Goal: Task Accomplishment & Management: Manage account settings

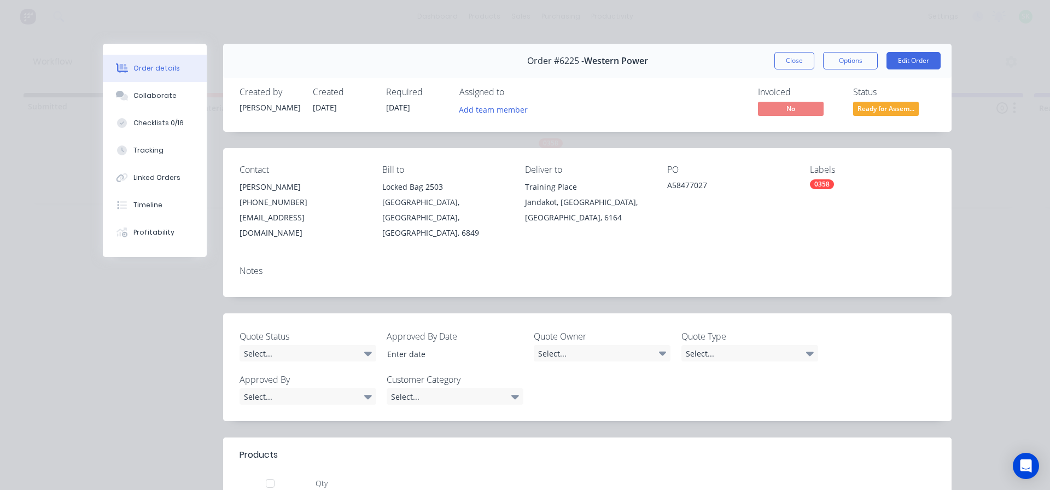
scroll to position [164, 0]
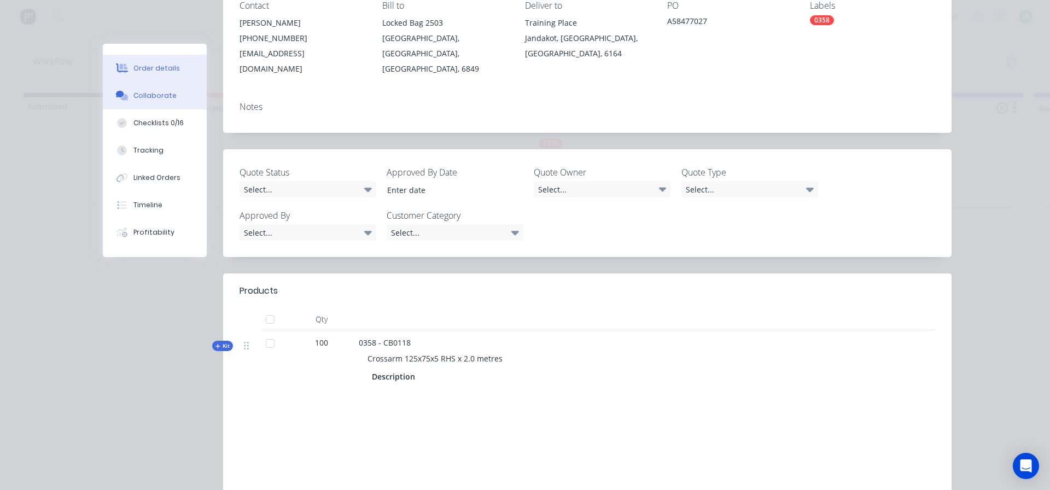
click at [158, 96] on div "Collaborate" at bounding box center [154, 96] width 43 height 10
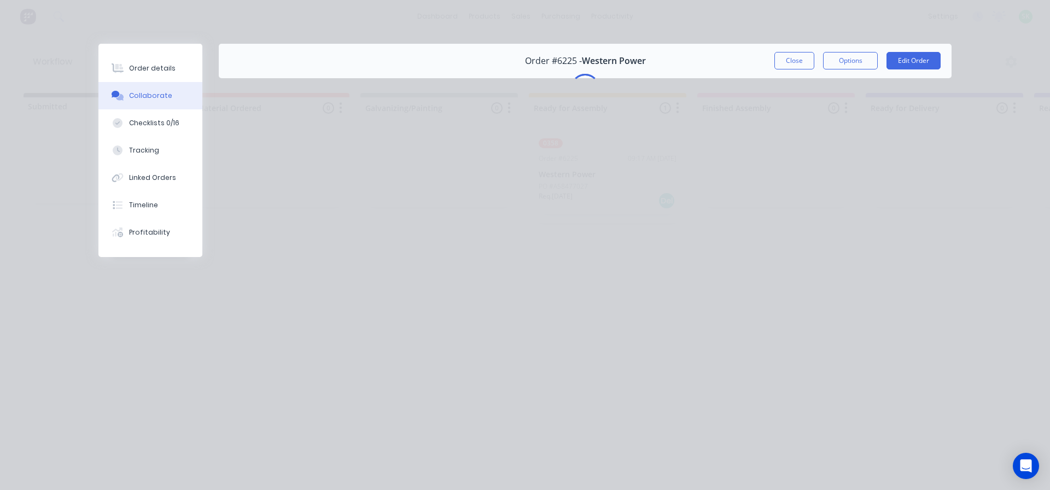
scroll to position [0, 0]
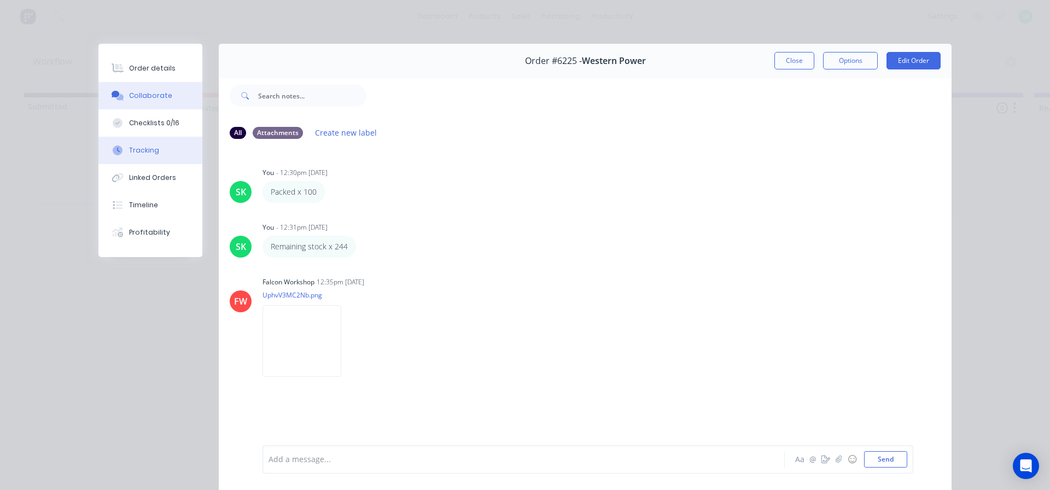
click at [141, 145] on button "Tracking" at bounding box center [150, 150] width 104 height 27
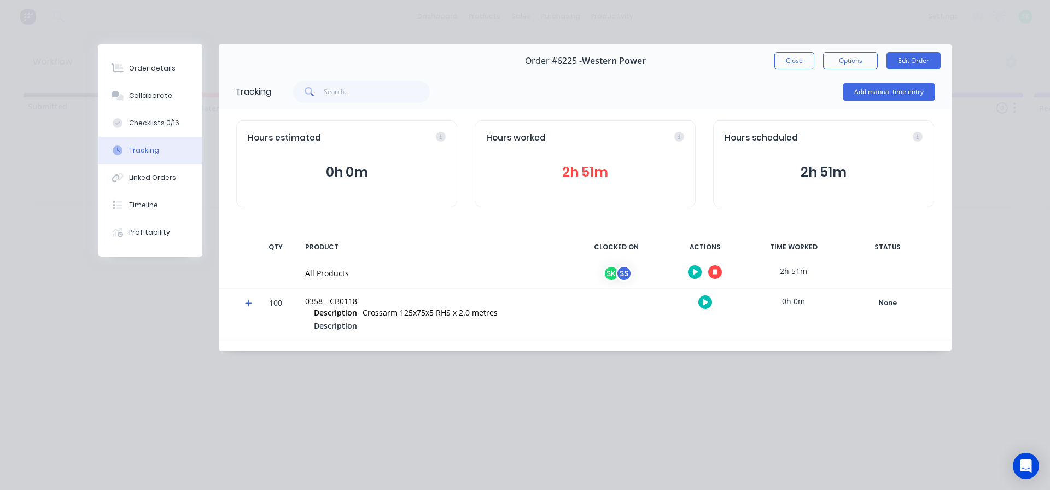
click at [715, 274] on icon "button" at bounding box center [714, 272] width 5 height 5
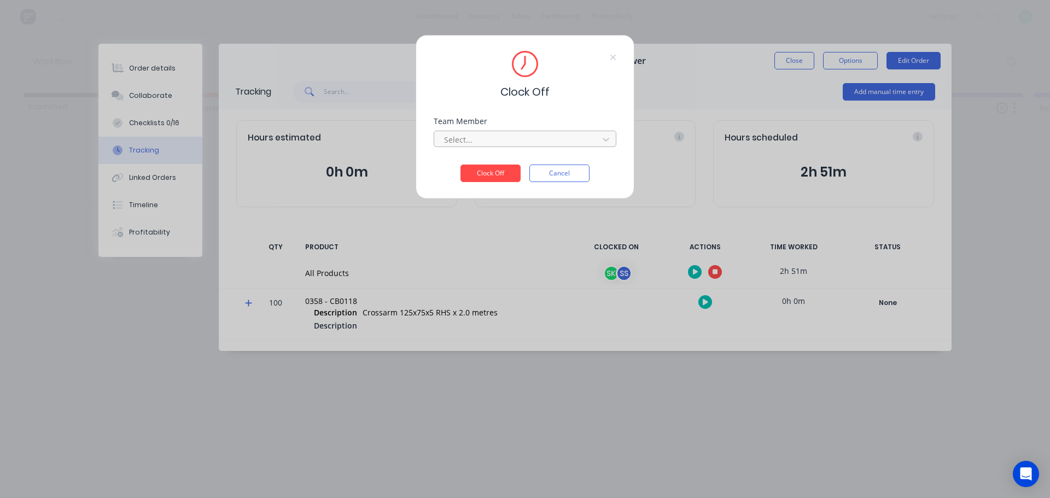
click at [475, 137] on div at bounding box center [518, 140] width 150 height 14
click at [478, 164] on div "[PERSON_NAME]" at bounding box center [525, 164] width 183 height 20
click at [494, 170] on button "Clock Off" at bounding box center [490, 173] width 60 height 17
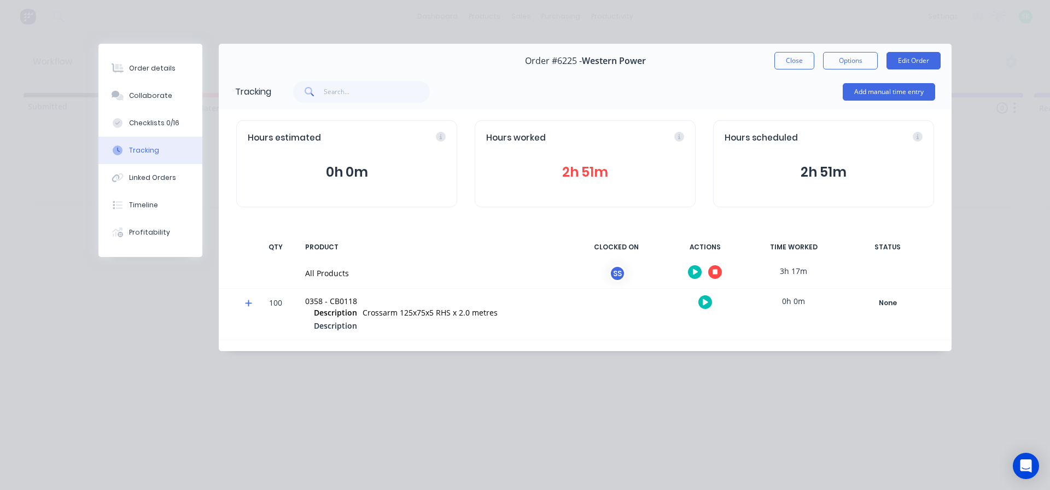
click at [711, 275] on button "button" at bounding box center [715, 272] width 14 height 14
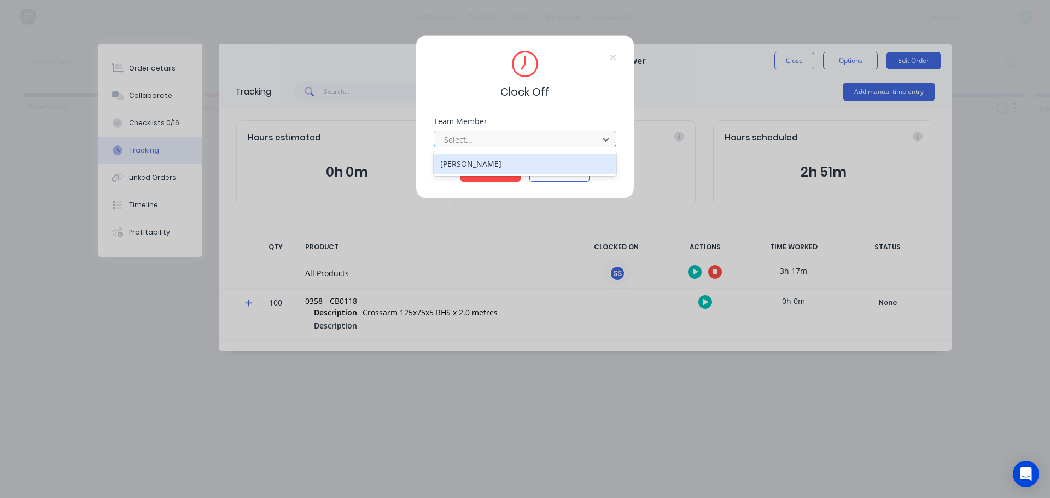
click at [570, 142] on div at bounding box center [518, 140] width 150 height 14
click at [525, 155] on div "[PERSON_NAME]" at bounding box center [525, 164] width 183 height 20
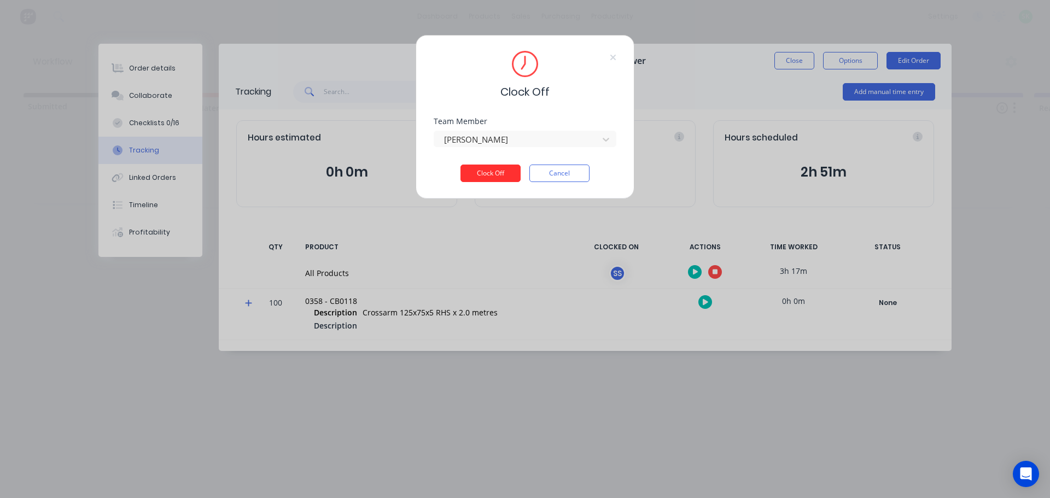
click at [501, 173] on button "Clock Off" at bounding box center [490, 173] width 60 height 17
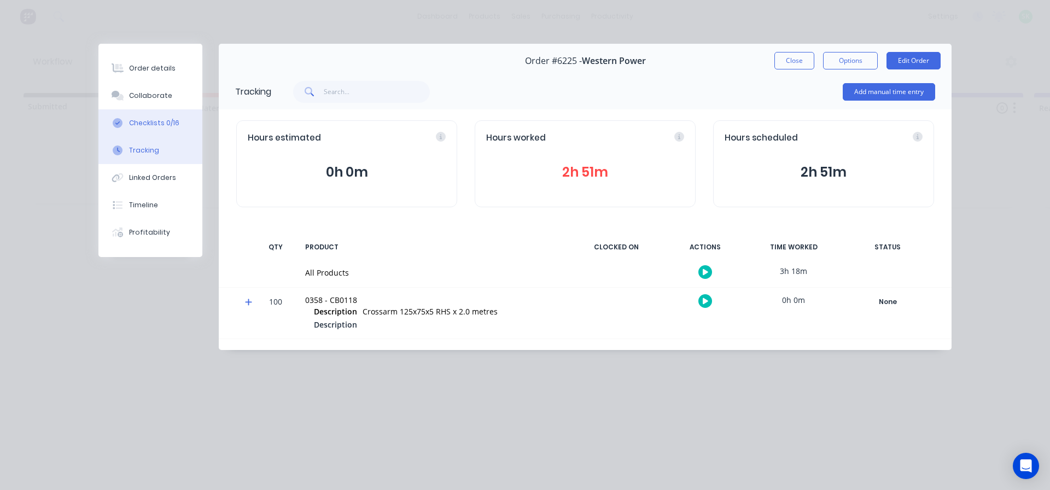
click at [180, 115] on button "Checklists 0/16" at bounding box center [150, 122] width 104 height 27
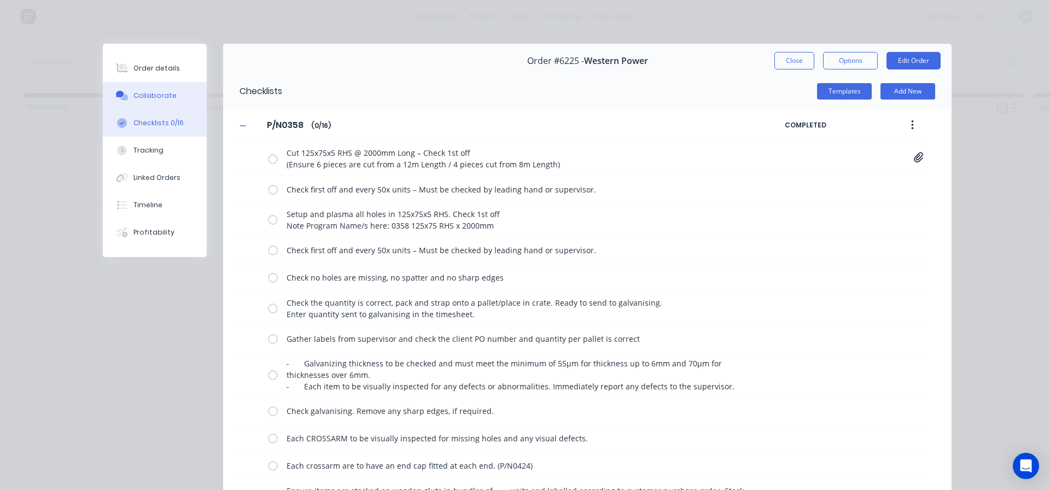
click at [172, 100] on button "Collaborate" at bounding box center [155, 95] width 104 height 27
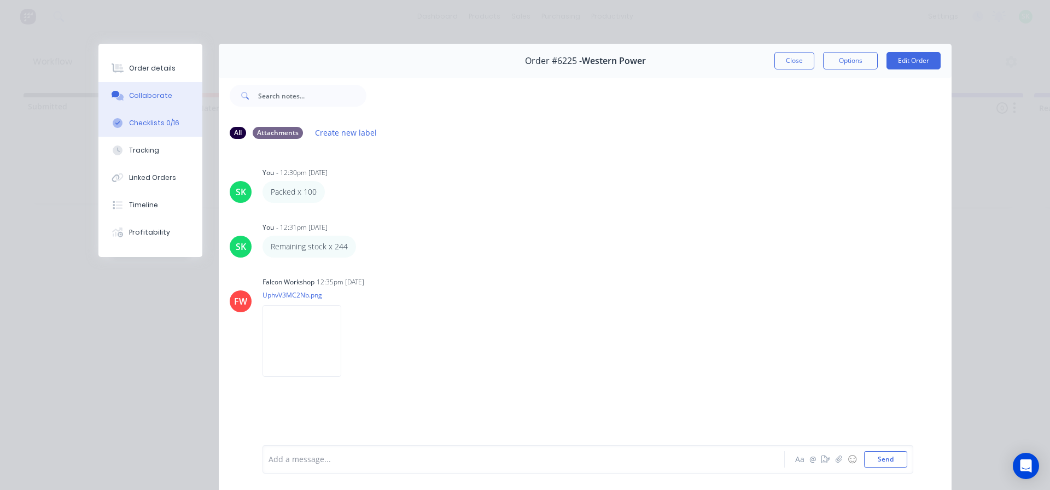
click at [170, 122] on div "Checklists 0/16" at bounding box center [154, 123] width 50 height 10
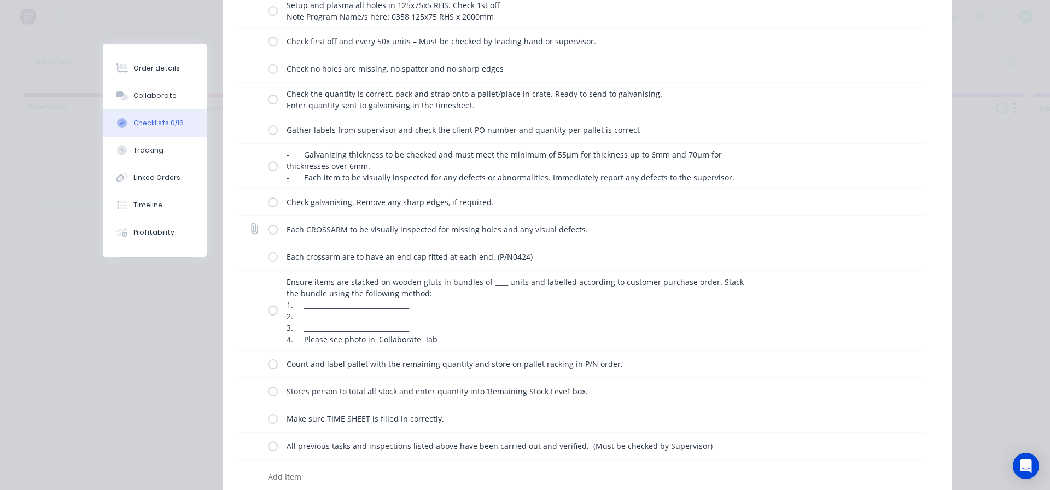
scroll to position [219, 0]
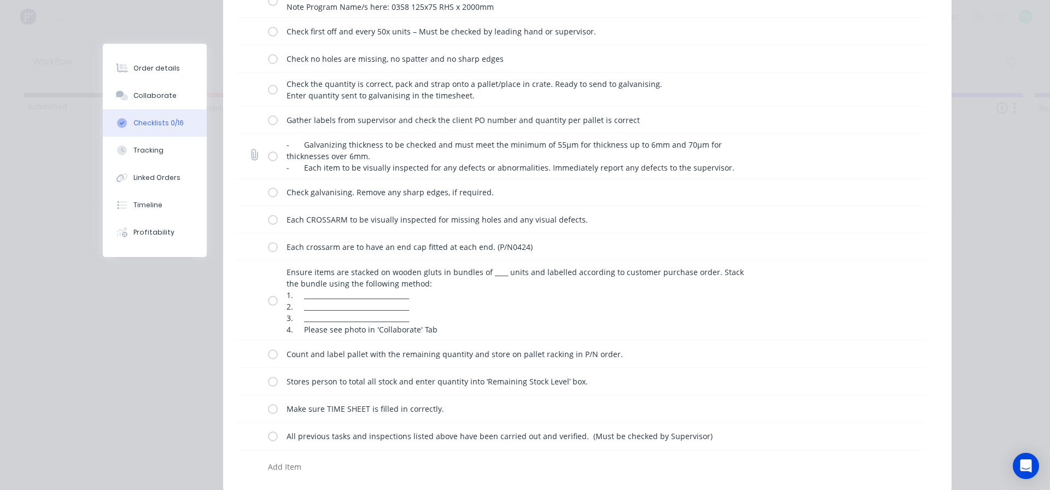
click at [268, 157] on label at bounding box center [273, 155] width 10 height 11
click at [0, 0] on input "checkbox" at bounding box center [0, 0] width 0 height 0
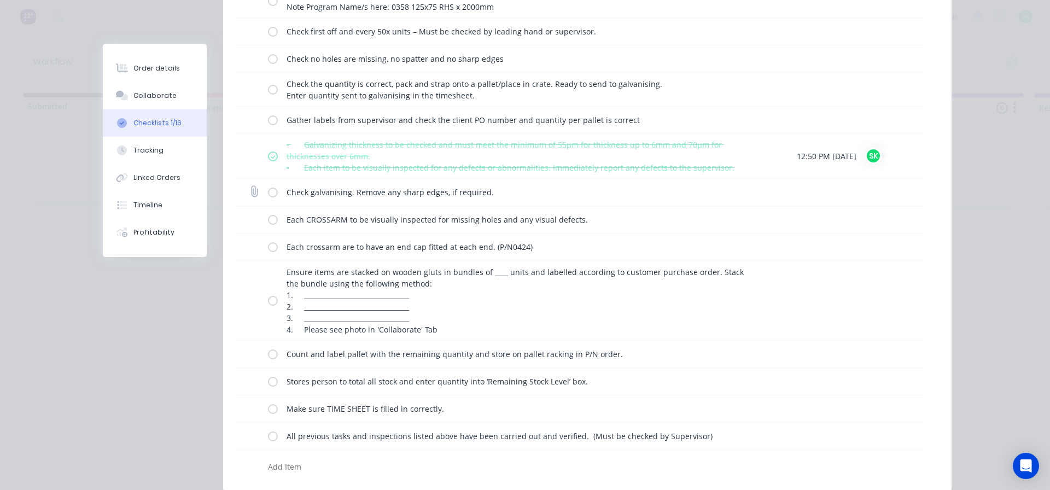
click at [274, 192] on div "Check galvanising. Remove any sharp edges, if required." at bounding box center [514, 193] width 493 height 22
click at [268, 191] on label at bounding box center [273, 191] width 10 height 11
click at [0, 0] on input "checkbox" at bounding box center [0, 0] width 0 height 0
drag, startPoint x: 271, startPoint y: 217, endPoint x: 268, endPoint y: 235, distance: 17.7
click at [271, 219] on label at bounding box center [273, 219] width 10 height 11
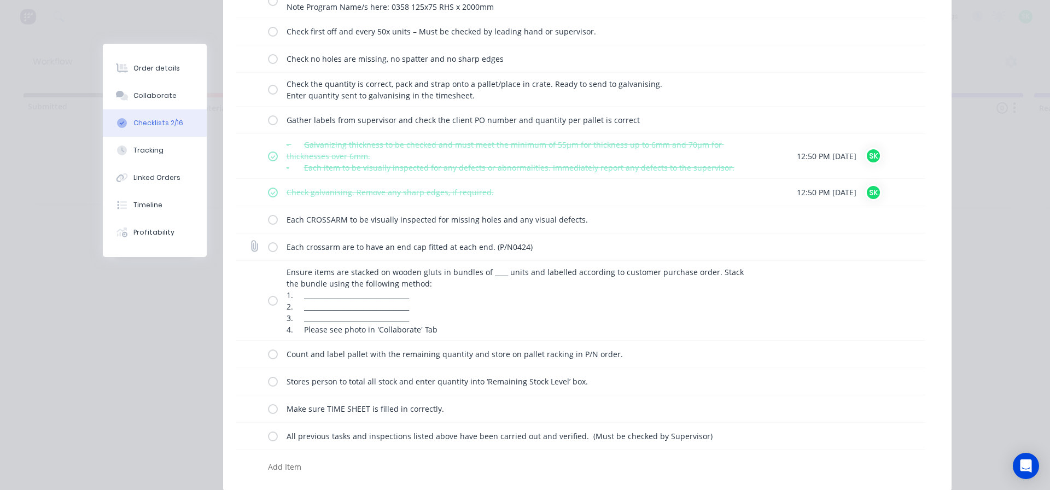
click at [0, 0] on input "checkbox" at bounding box center [0, 0] width 0 height 0
drag, startPoint x: 266, startPoint y: 247, endPoint x: 271, endPoint y: 265, distance: 19.1
click at [268, 250] on label at bounding box center [273, 246] width 10 height 11
click at [0, 0] on input "checkbox" at bounding box center [0, 0] width 0 height 0
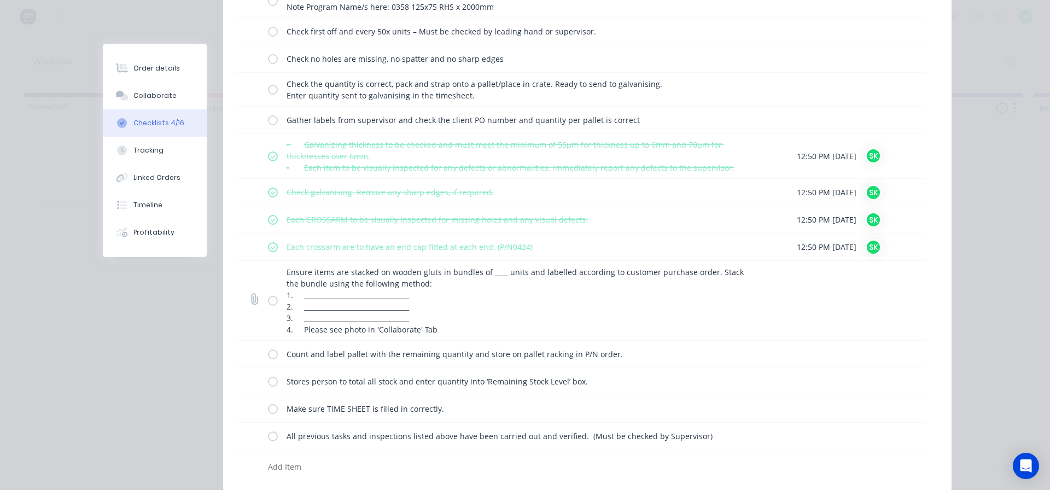
drag, startPoint x: 272, startPoint y: 302, endPoint x: 271, endPoint y: 312, distance: 9.3
click at [271, 308] on div "Ensure items are stacked on wooden gluts in bundles of ____ units and labelled …" at bounding box center [514, 300] width 493 height 79
drag, startPoint x: 265, startPoint y: 300, endPoint x: 270, endPoint y: 313, distance: 13.3
click at [268, 299] on label at bounding box center [273, 300] width 10 height 11
click at [0, 0] on input "checkbox" at bounding box center [0, 0] width 0 height 0
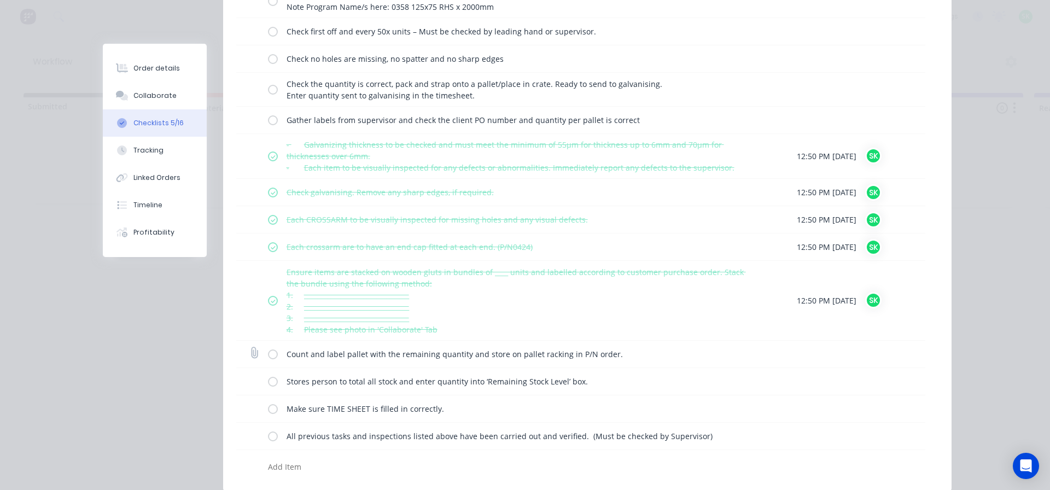
drag, startPoint x: 270, startPoint y: 350, endPoint x: 270, endPoint y: 359, distance: 8.7
click at [270, 352] on label at bounding box center [273, 353] width 10 height 11
click at [0, 0] on input "checkbox" at bounding box center [0, 0] width 0 height 0
click at [270, 385] on label at bounding box center [273, 381] width 10 height 11
click at [0, 0] on input "checkbox" at bounding box center [0, 0] width 0 height 0
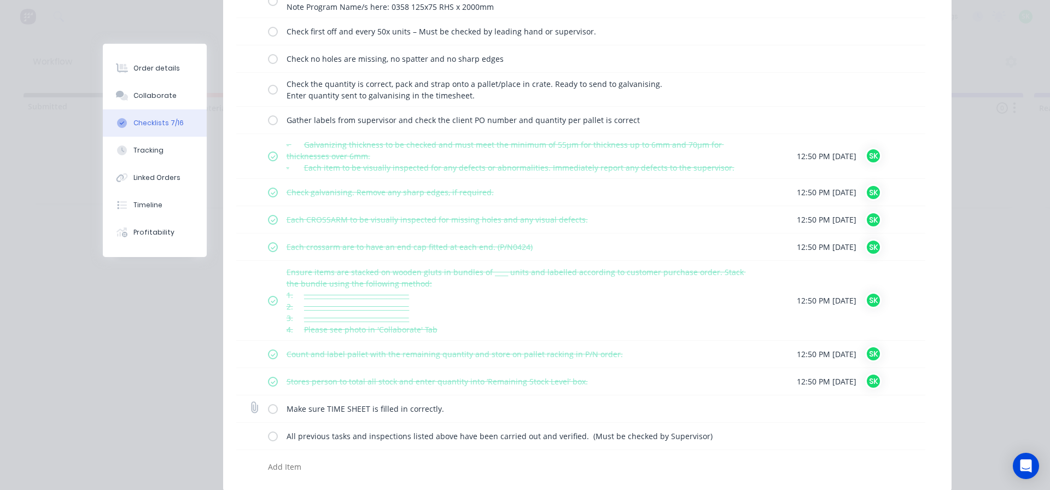
click at [268, 413] on label at bounding box center [273, 408] width 10 height 11
click at [0, 0] on input "checkbox" at bounding box center [0, 0] width 0 height 0
click at [268, 433] on label at bounding box center [273, 435] width 10 height 11
click at [0, 0] on input "checkbox" at bounding box center [0, 0] width 0 height 0
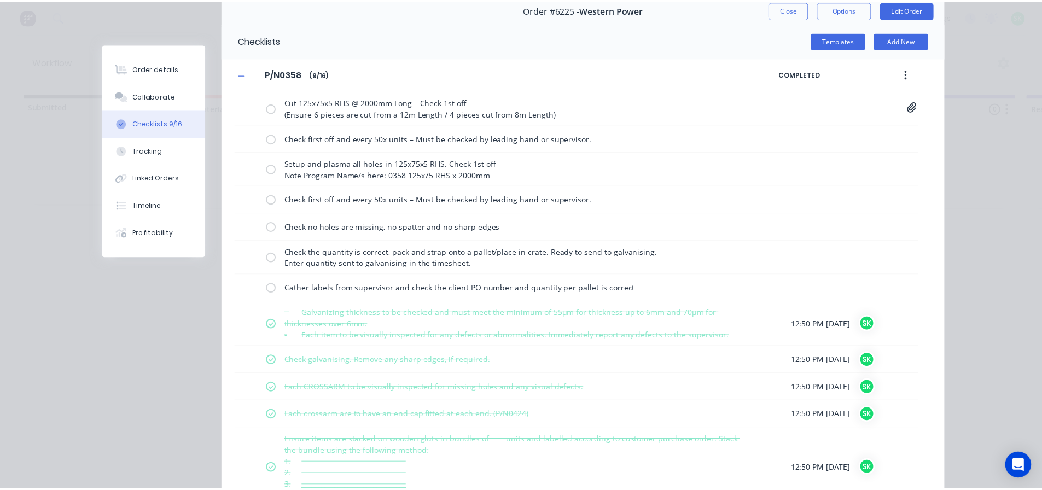
scroll to position [0, 0]
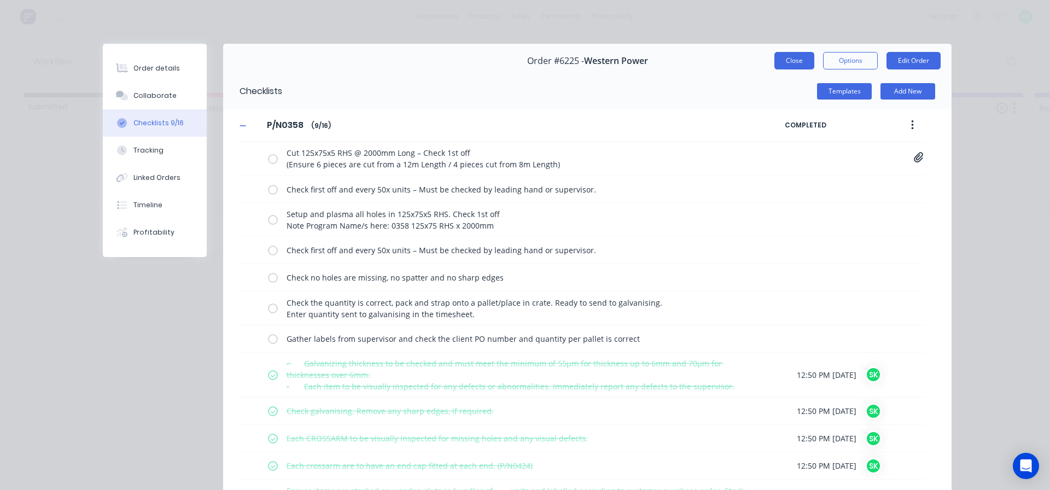
click at [777, 62] on button "Close" at bounding box center [794, 60] width 40 height 17
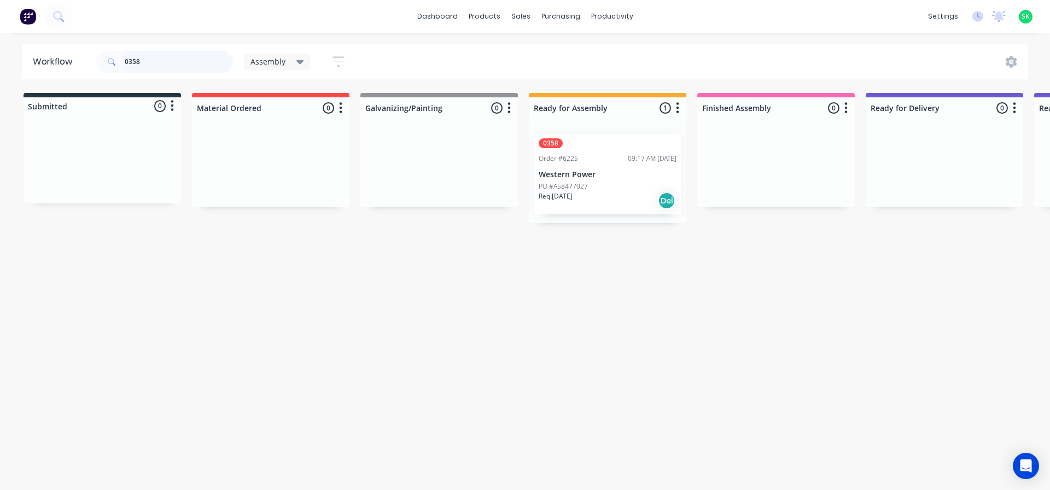
drag, startPoint x: 158, startPoint y: 61, endPoint x: 118, endPoint y: 63, distance: 40.5
click at [118, 63] on div "0358" at bounding box center [164, 62] width 137 height 22
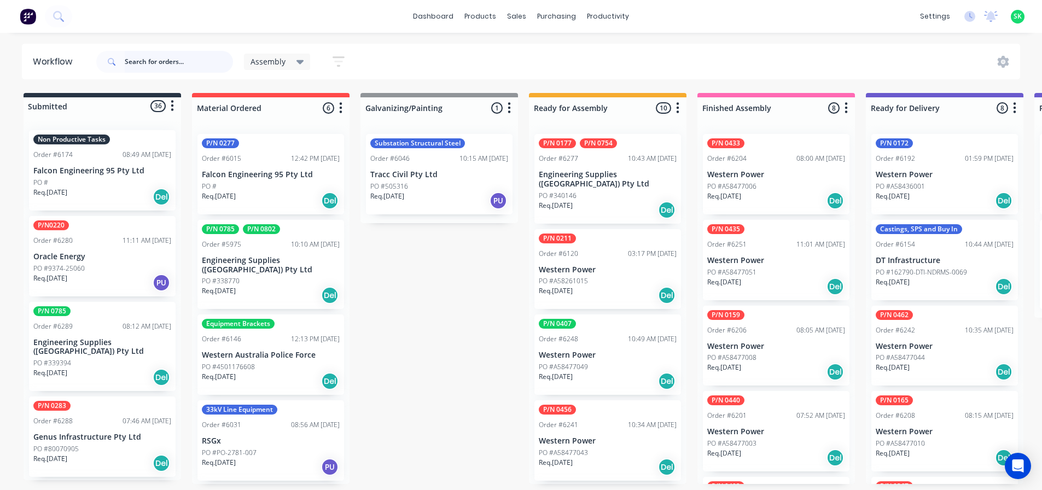
scroll to position [2, 0]
click at [424, 192] on div "Req. [DATE] PU" at bounding box center [439, 200] width 138 height 19
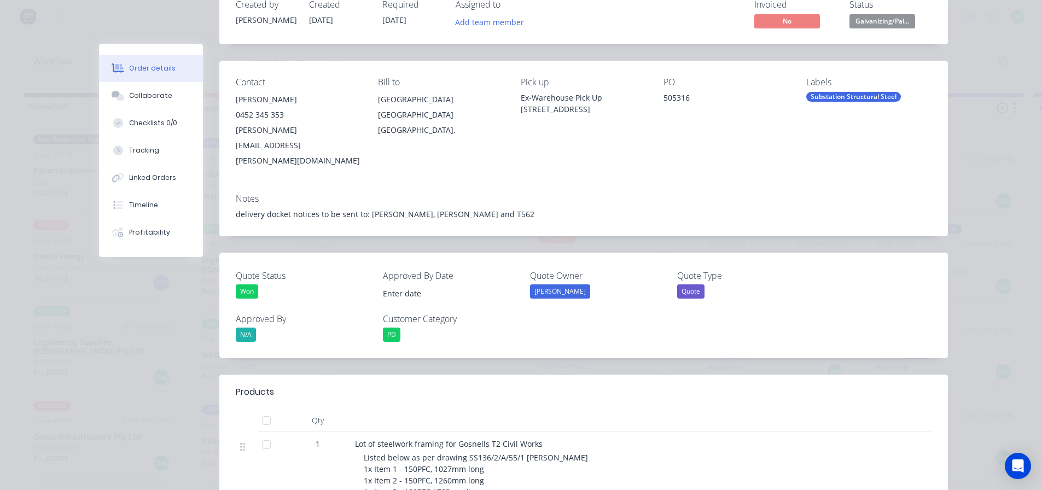
scroll to position [55, 0]
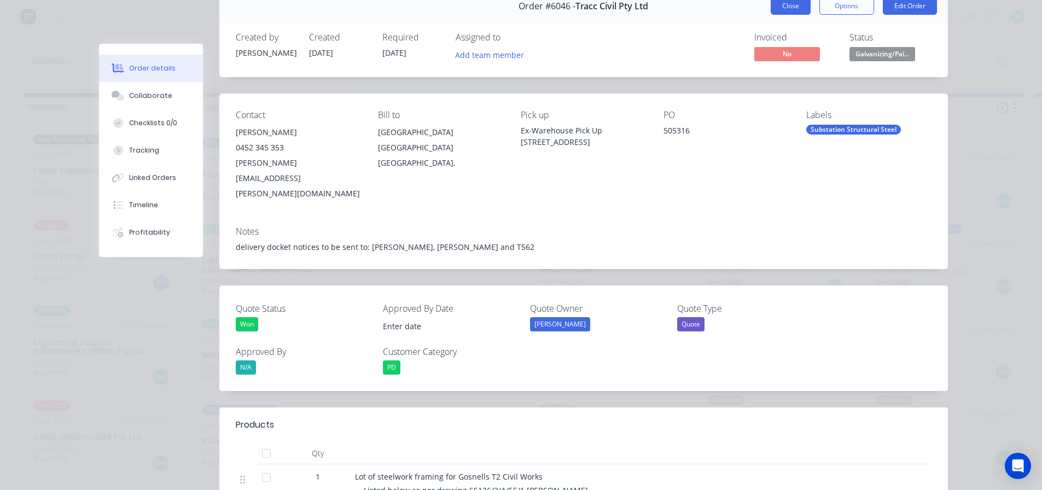
click at [789, 7] on button "Close" at bounding box center [790, 5] width 40 height 17
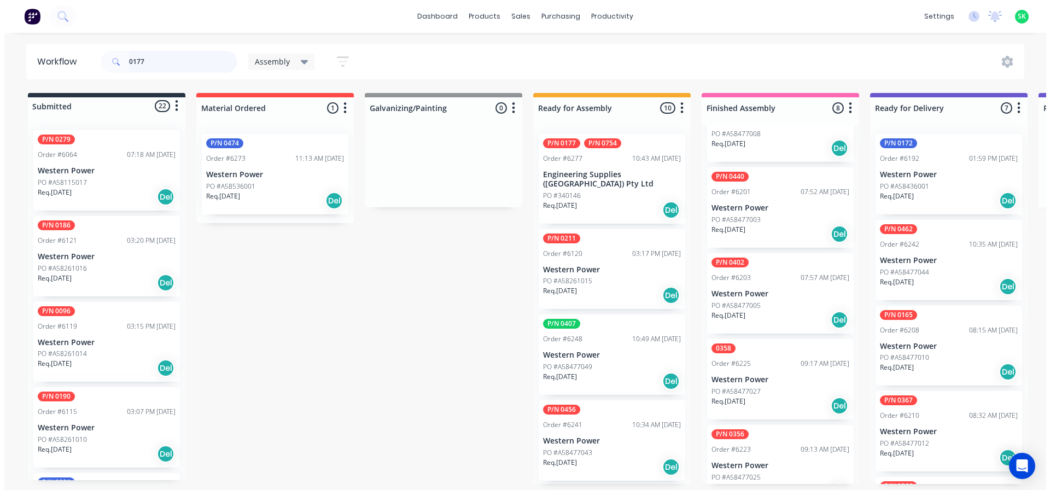
scroll to position [331, 0]
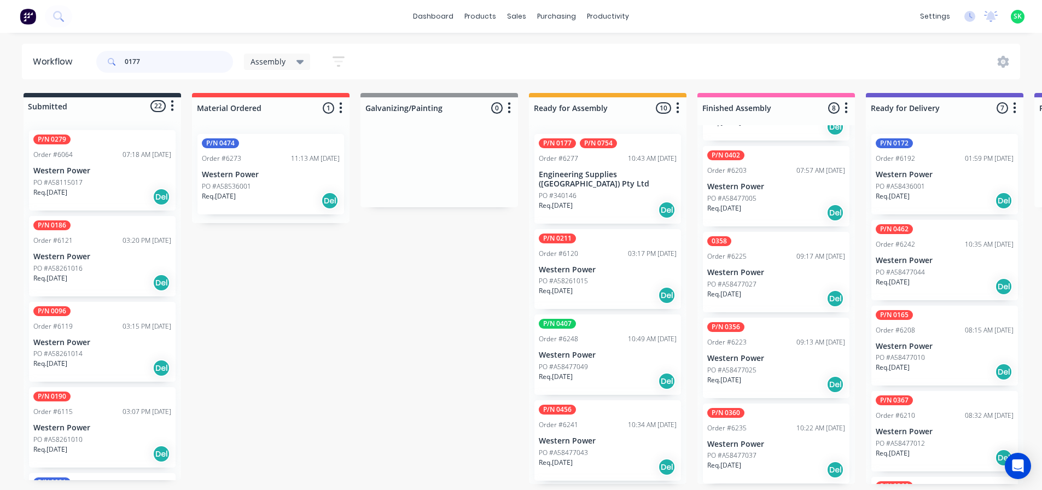
drag, startPoint x: 154, startPoint y: 63, endPoint x: 57, endPoint y: 51, distance: 98.1
click at [57, 51] on header "Workflow 0177 Assembly Save new view None edit Assembly (Default) edit Fabricat…" at bounding box center [521, 62] width 998 height 36
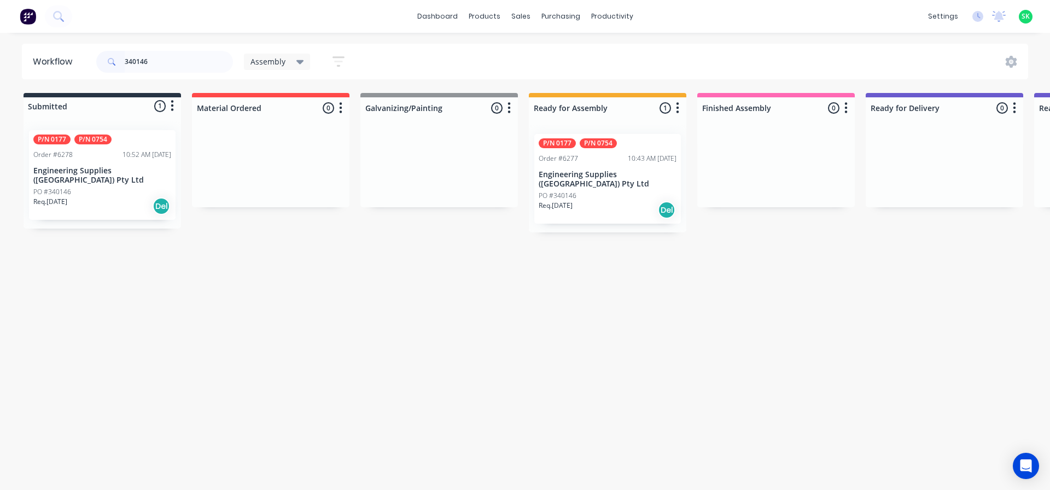
click at [597, 170] on p "Engineering Supplies ([GEOGRAPHIC_DATA]) Pty Ltd" at bounding box center [608, 179] width 138 height 19
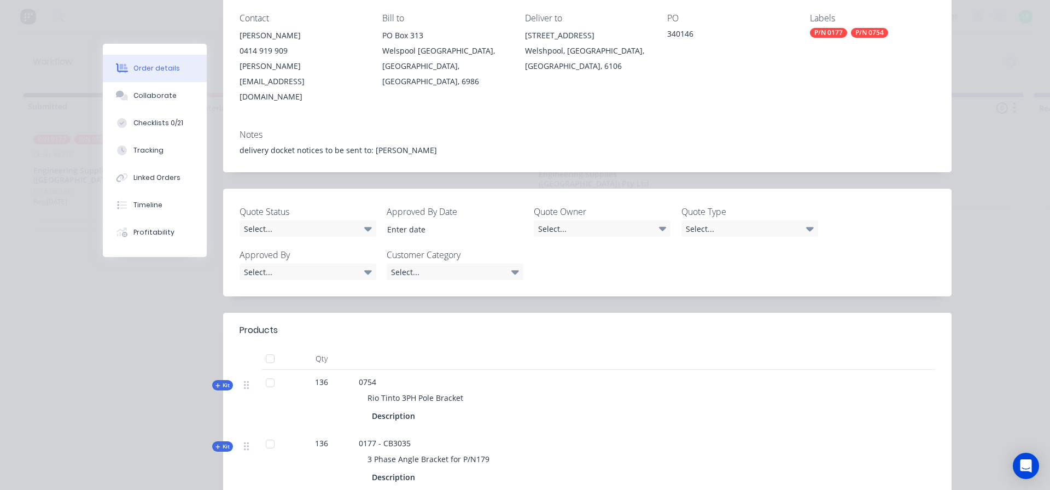
scroll to position [164, 0]
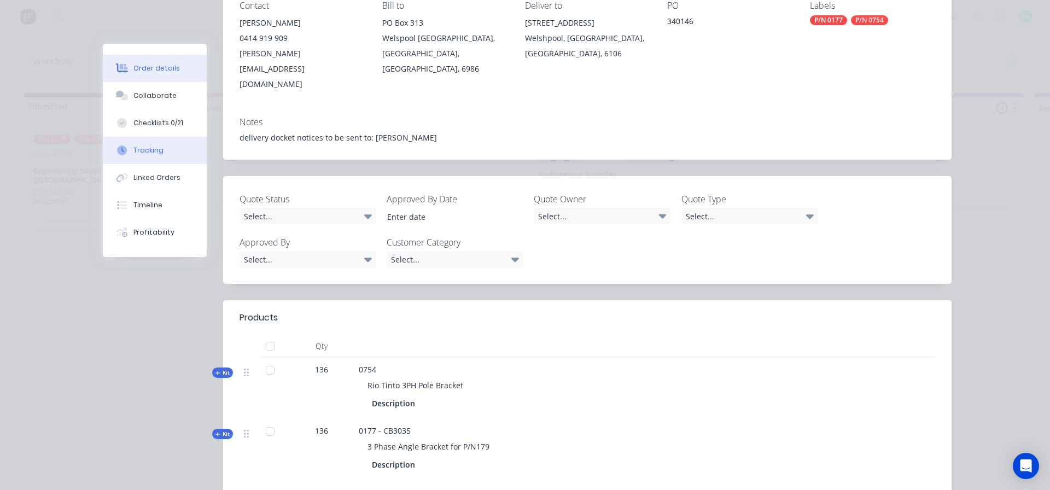
click at [162, 155] on button "Tracking" at bounding box center [155, 150] width 104 height 27
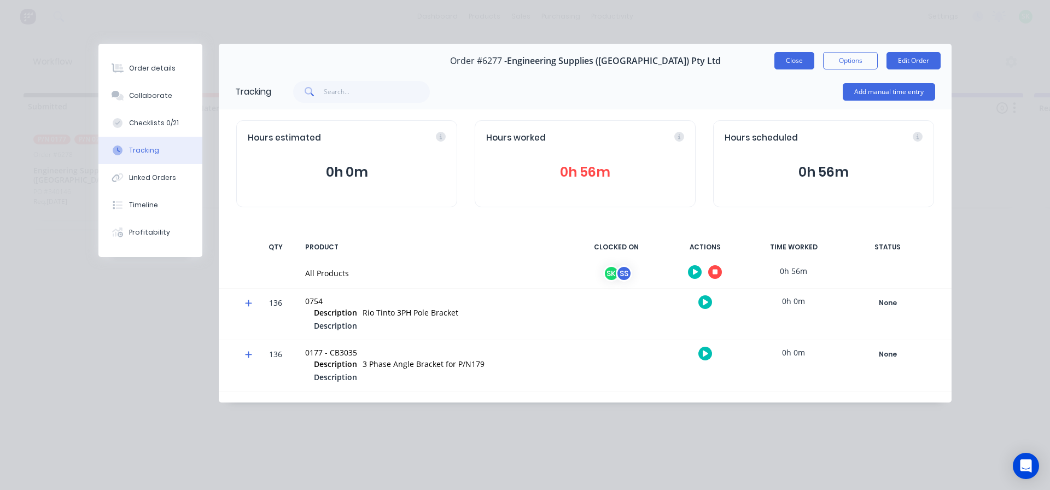
click at [799, 61] on button "Close" at bounding box center [794, 60] width 40 height 17
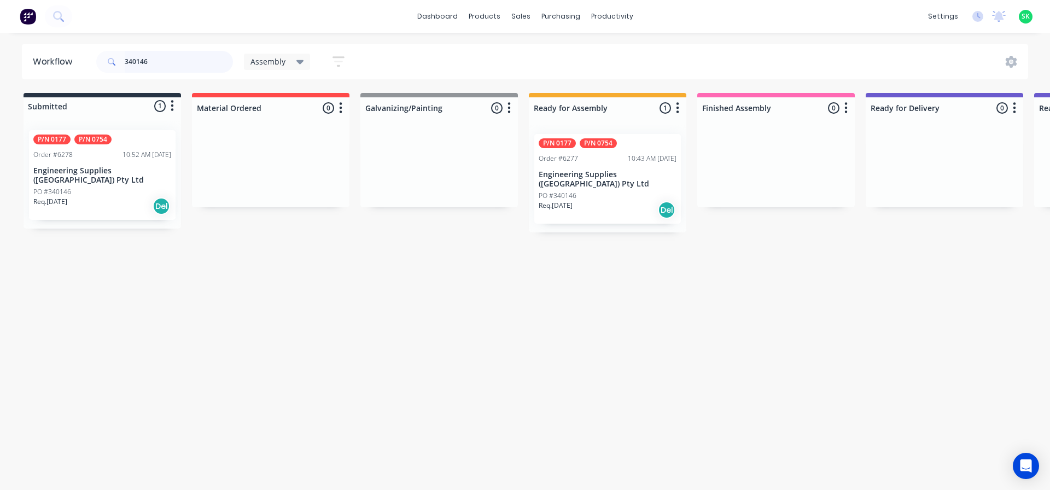
drag, startPoint x: 159, startPoint y: 61, endPoint x: 77, endPoint y: 52, distance: 81.9
click at [77, 52] on header "Workflow 340146 Assembly Save new view None edit Assembly (Default) edit Fabric…" at bounding box center [525, 62] width 1007 height 36
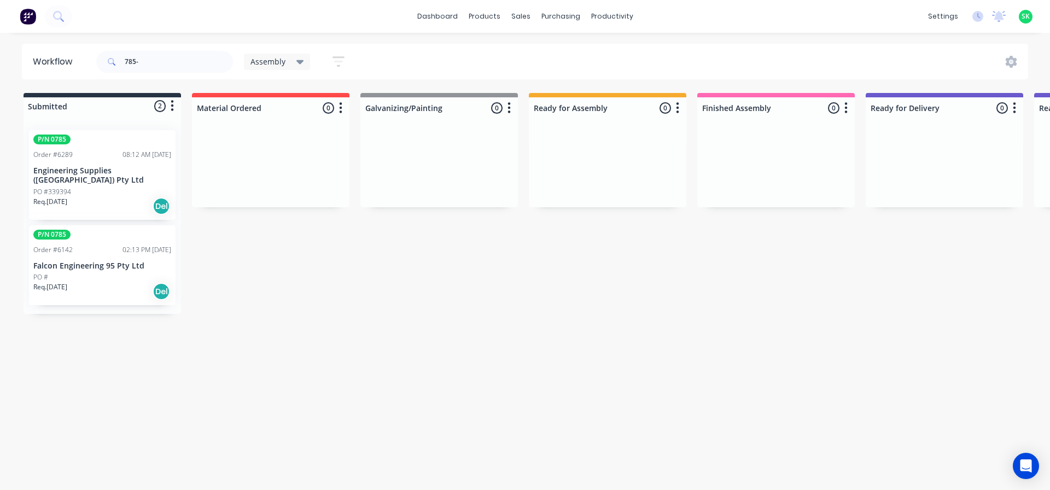
click at [96, 187] on div "PO #339394" at bounding box center [102, 192] width 138 height 10
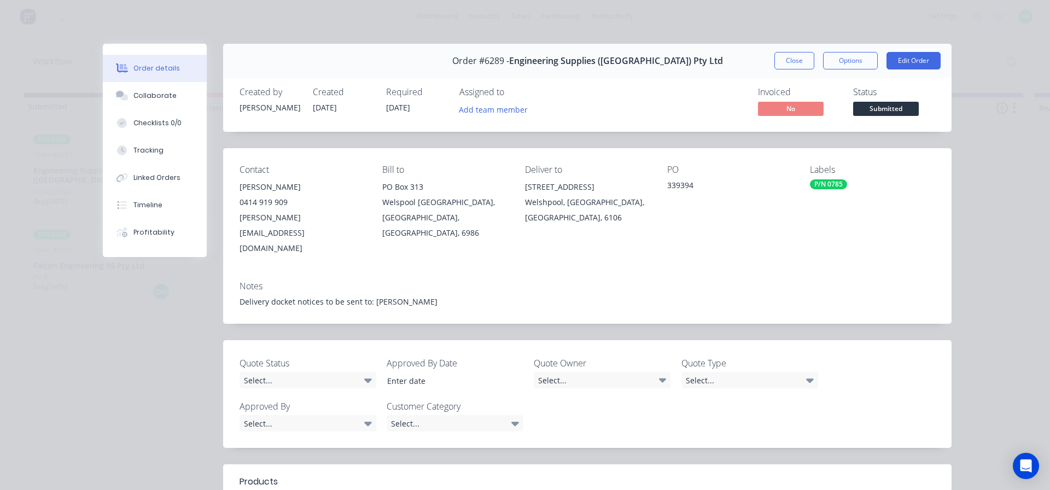
click at [796, 51] on div "Order #6289 - Engineering Supplies ([GEOGRAPHIC_DATA]) Pty Ltd Close Options Ed…" at bounding box center [587, 61] width 728 height 34
click at [791, 61] on button "Close" at bounding box center [794, 60] width 40 height 17
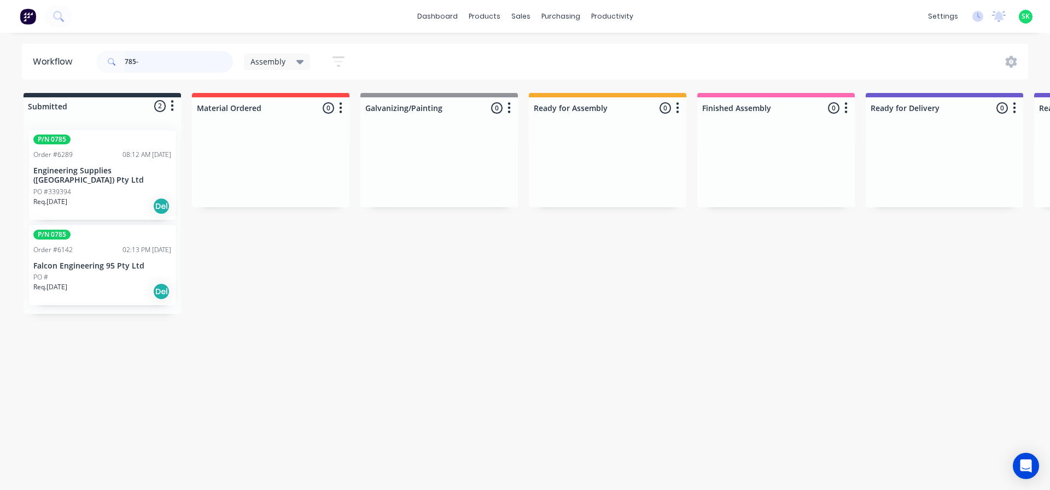
drag, startPoint x: 147, startPoint y: 60, endPoint x: 28, endPoint y: 64, distance: 119.3
click at [28, 64] on header "Workflow 785- Assembly Save new view None edit Assembly (Default) edit Fabricat…" at bounding box center [525, 62] width 1007 height 36
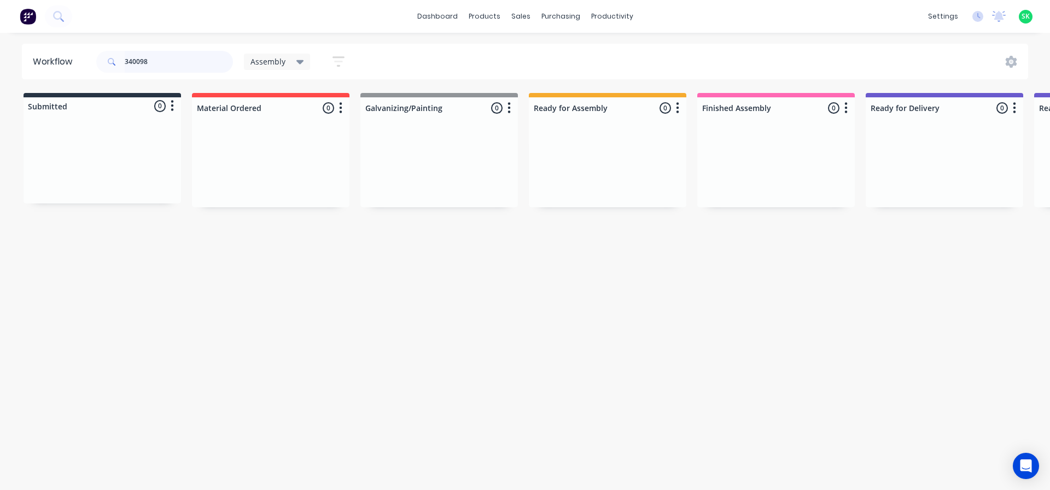
drag, startPoint x: 166, startPoint y: 55, endPoint x: 0, endPoint y: 20, distance: 169.3
click at [0, 20] on div "dashboard products sales purchasing productivity dashboard products Product Cat…" at bounding box center [525, 212] width 1050 height 424
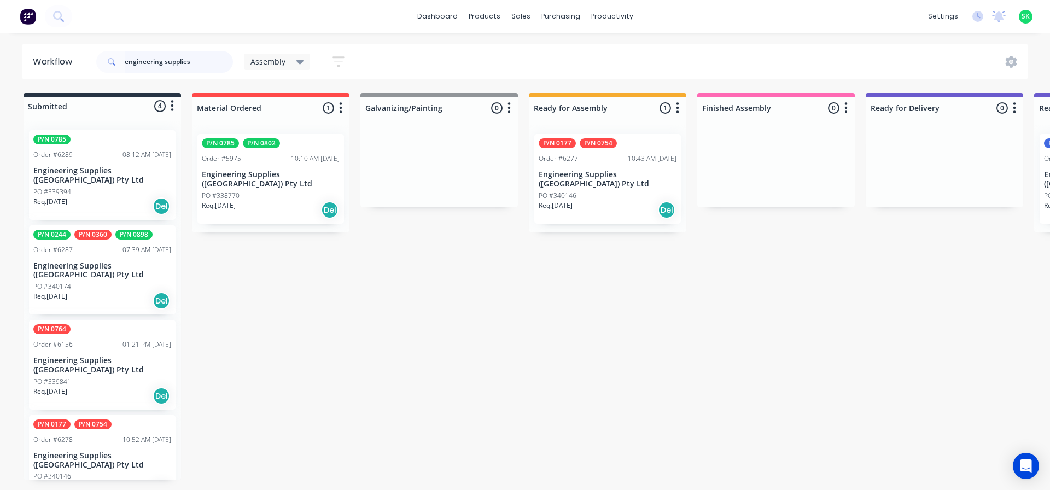
type input "engineering supplies"
click at [80, 356] on p "Engineering Supplies ([GEOGRAPHIC_DATA]) Pty Ltd" at bounding box center [102, 365] width 138 height 19
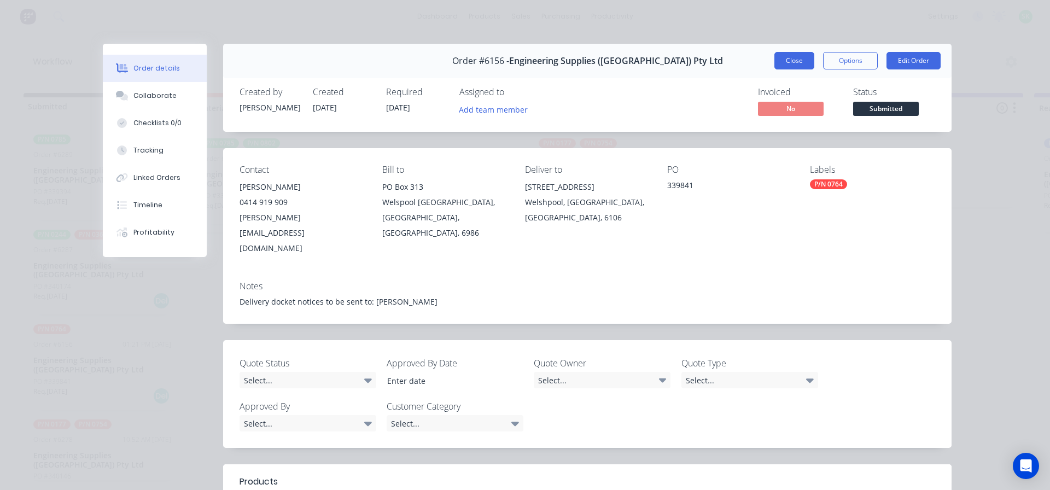
click at [788, 59] on button "Close" at bounding box center [794, 60] width 40 height 17
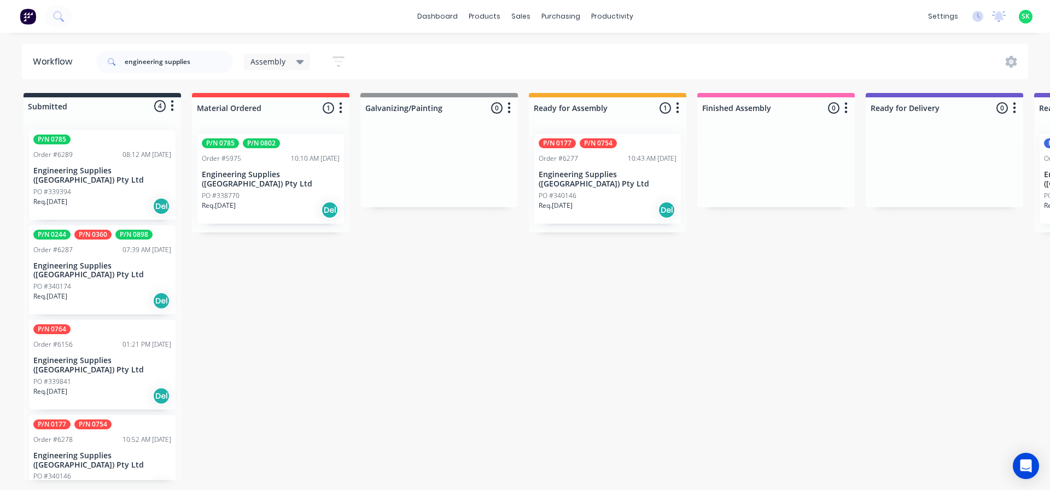
click at [102, 261] on p "Engineering Supplies ([GEOGRAPHIC_DATA]) Pty Ltd" at bounding box center [102, 270] width 138 height 19
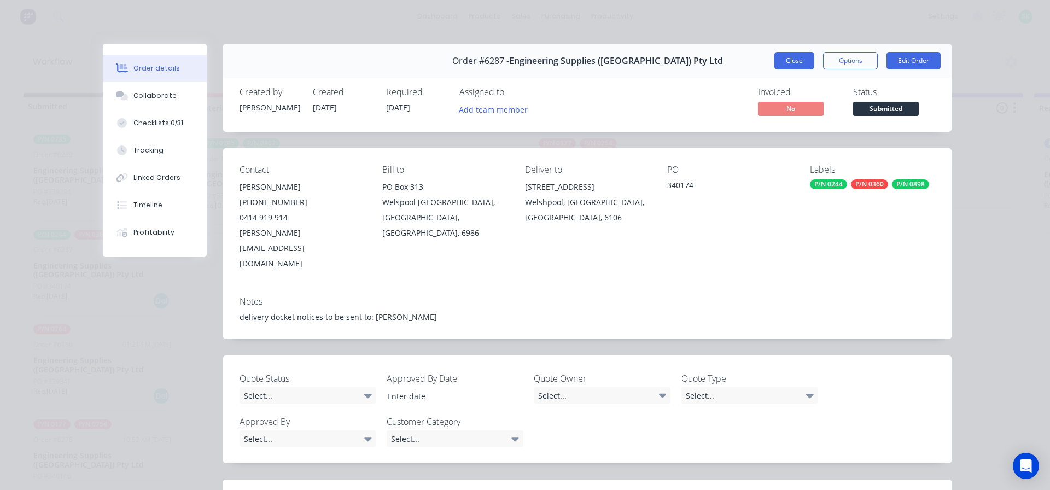
click at [787, 67] on button "Close" at bounding box center [794, 60] width 40 height 17
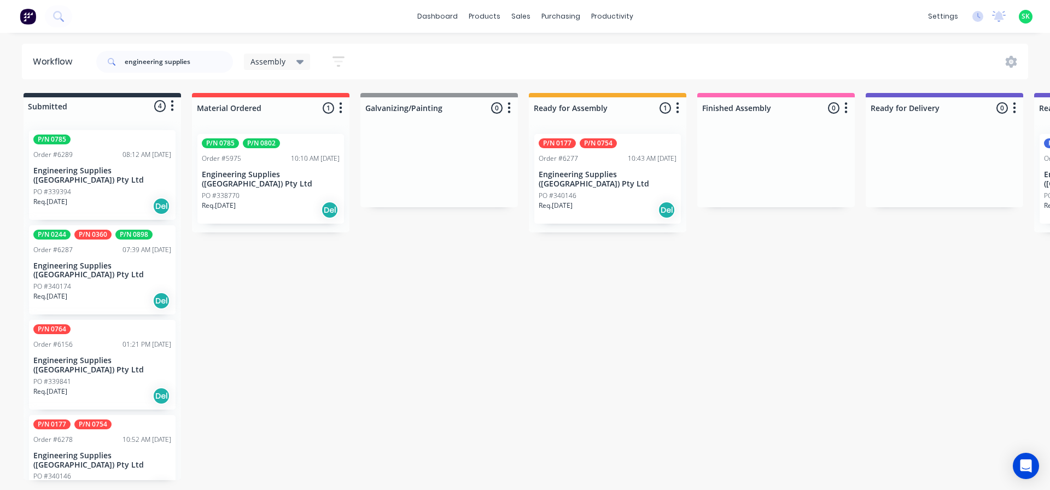
click at [237, 167] on div "P/N 0785 P/N 0802 Order #5975 10:10 AM [DATE] Engineering Supplies ([GEOGRAPHIC…" at bounding box center [270, 179] width 147 height 90
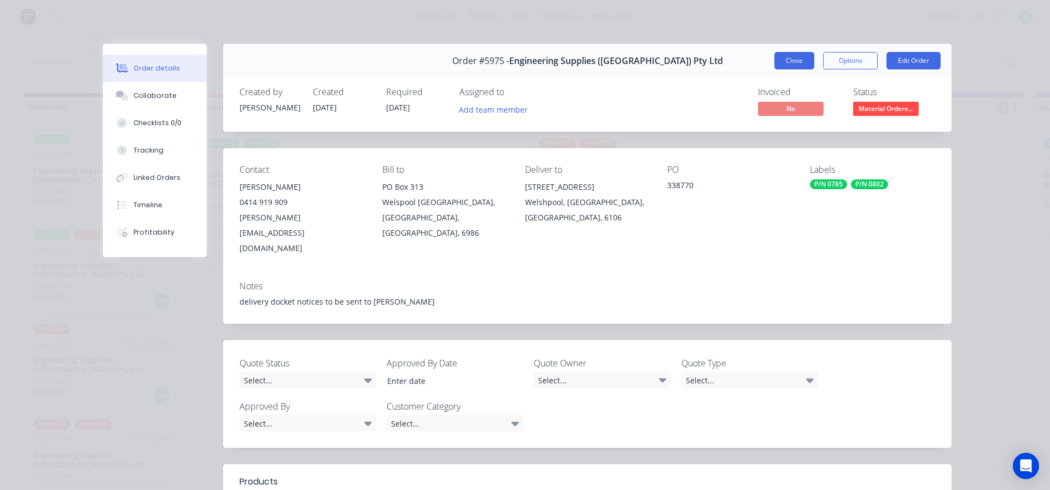
click at [790, 57] on button "Close" at bounding box center [794, 60] width 40 height 17
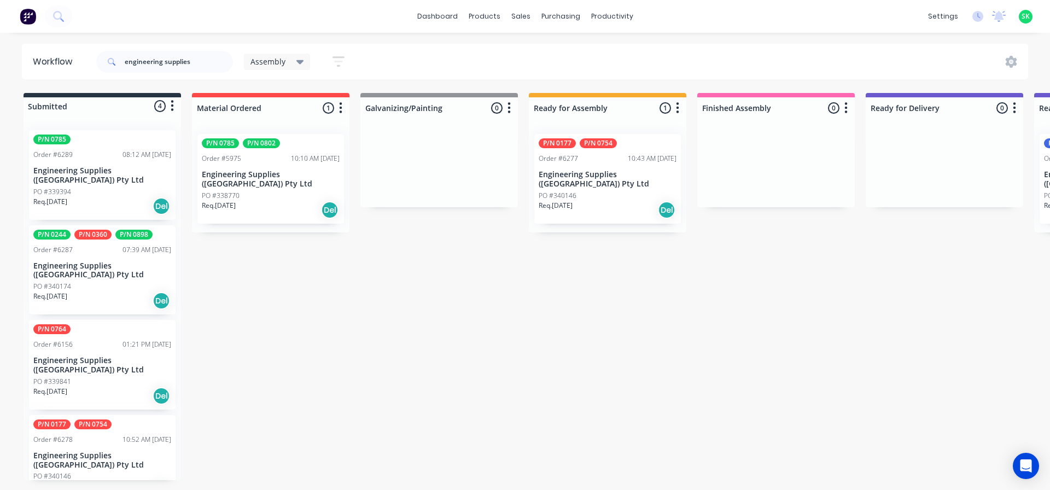
click at [638, 166] on div "P/N 0177 P/N 0754 Order #6277 10:43 AM [DATE] Engineering Supplies ([GEOGRAPHIC…" at bounding box center [607, 179] width 147 height 90
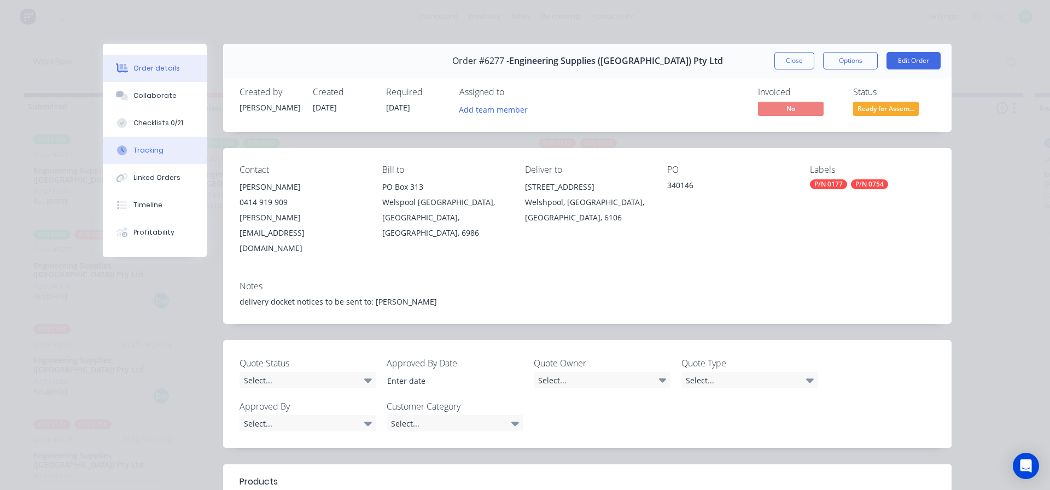
click at [141, 157] on button "Tracking" at bounding box center [155, 150] width 104 height 27
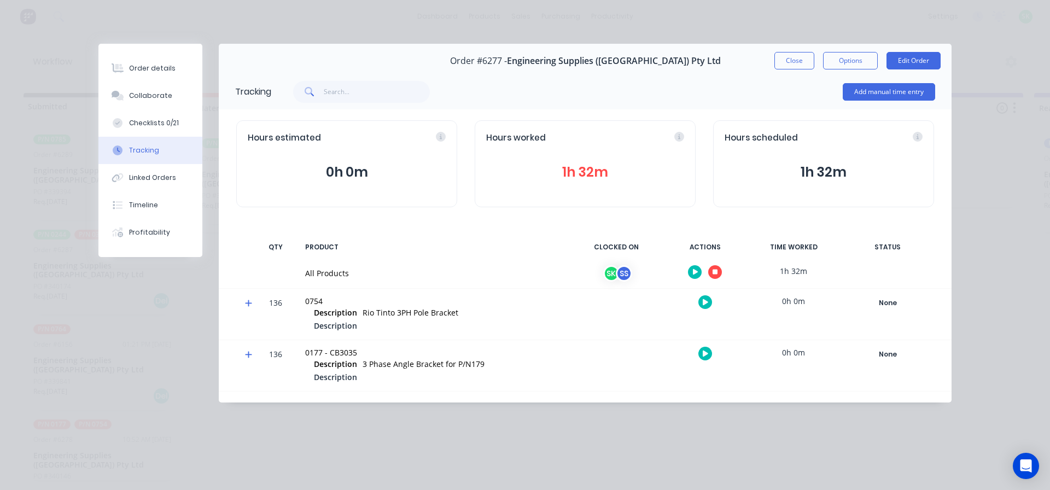
click at [721, 267] on div at bounding box center [705, 272] width 82 height 27
click at [712, 274] on icon "button" at bounding box center [714, 271] width 5 height 7
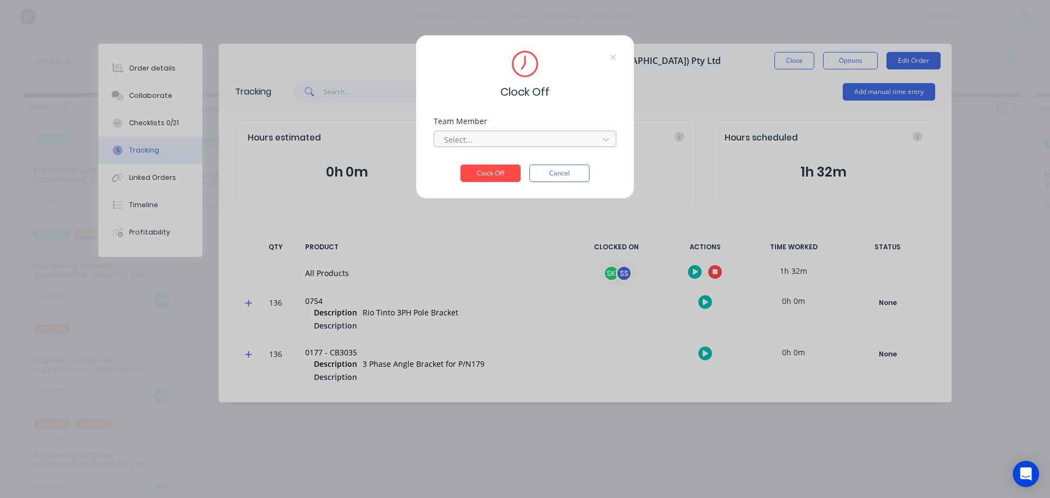
click at [593, 138] on div "Select..." at bounding box center [518, 139] width 156 height 16
click at [560, 185] on div "[PERSON_NAME]" at bounding box center [525, 184] width 183 height 20
click at [503, 169] on button "Clock Off" at bounding box center [490, 173] width 60 height 17
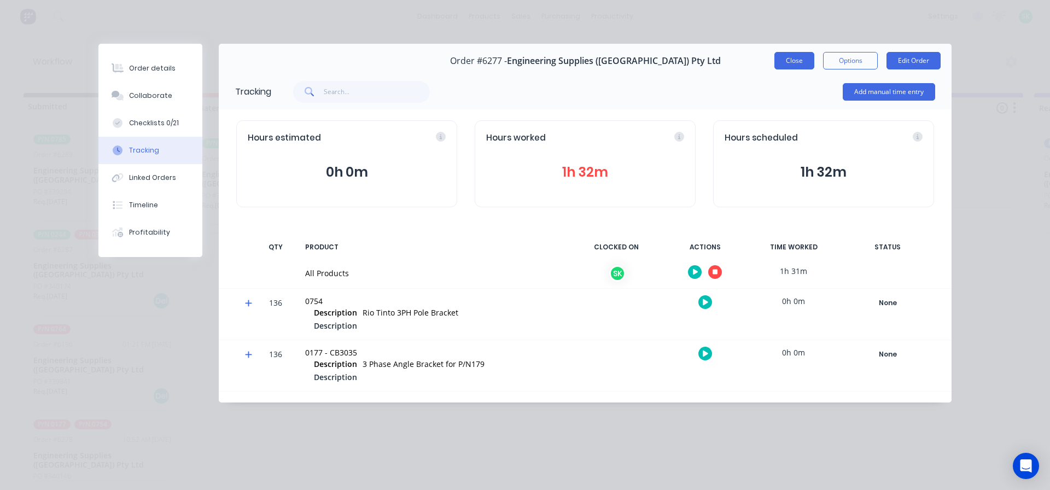
click at [804, 64] on button "Close" at bounding box center [794, 60] width 40 height 17
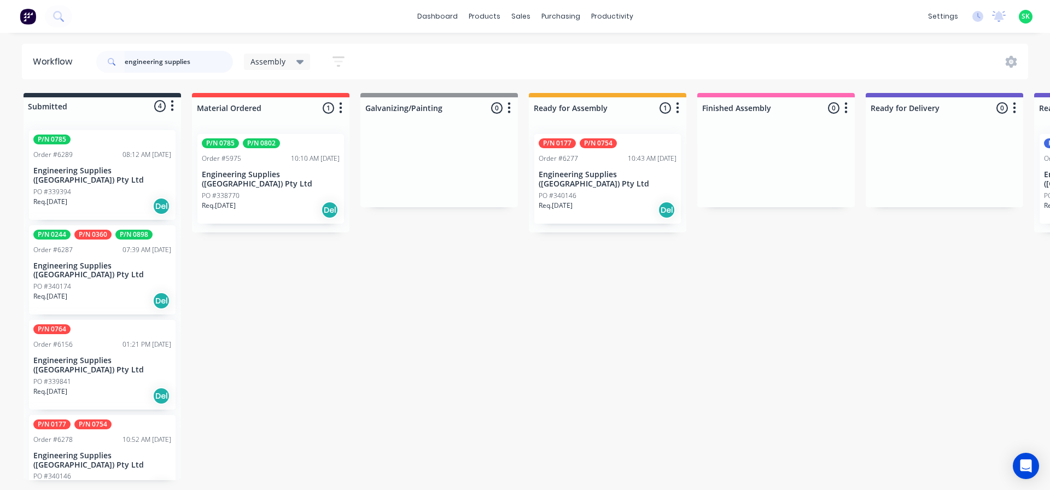
drag, startPoint x: 194, startPoint y: 63, endPoint x: 0, endPoint y: 20, distance: 198.4
click at [0, 20] on div "dashboard products sales purchasing productivity dashboard products Product Cat…" at bounding box center [525, 212] width 1050 height 424
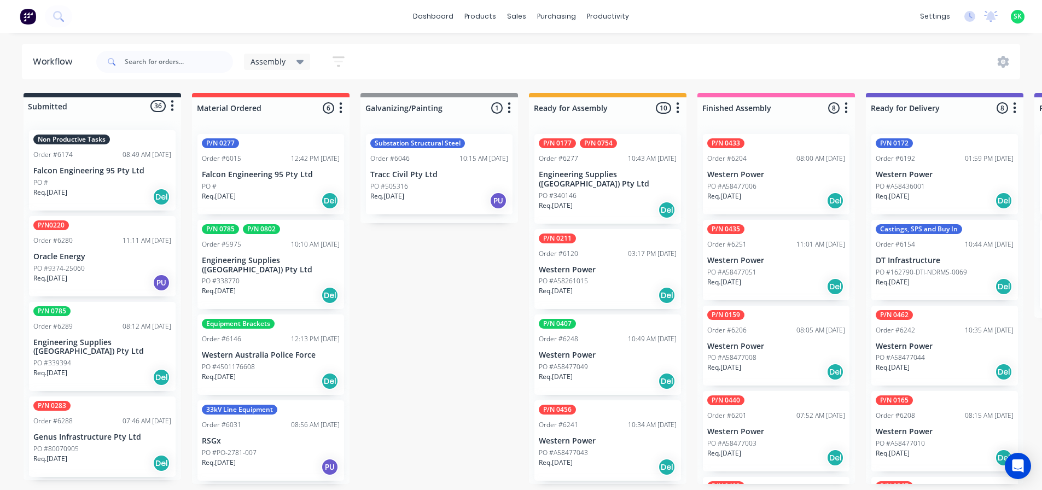
click at [126, 174] on div "Non Productive Tasks Order #6174 08:49 AM [DATE] Falcon Engineering 95 Pty Ltd …" at bounding box center [102, 170] width 147 height 80
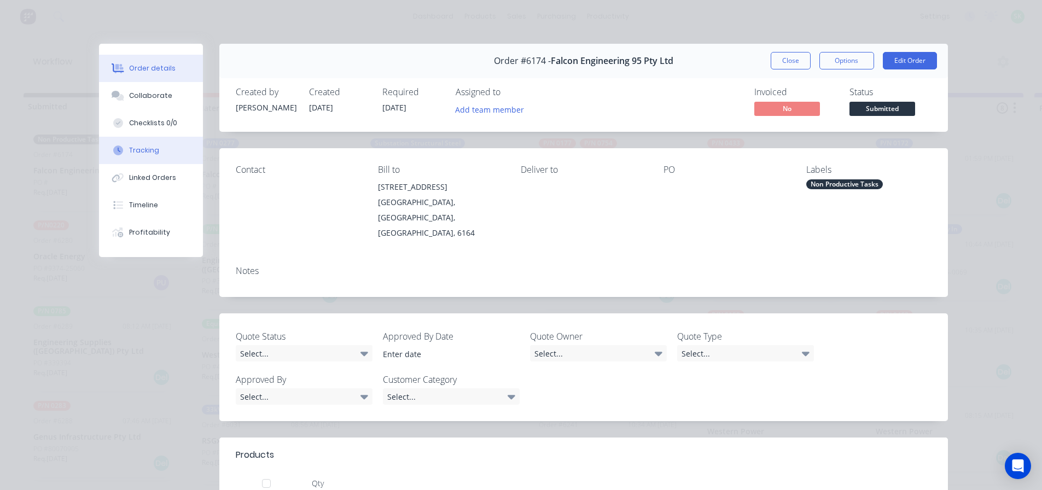
click at [151, 150] on div "Tracking" at bounding box center [144, 150] width 30 height 10
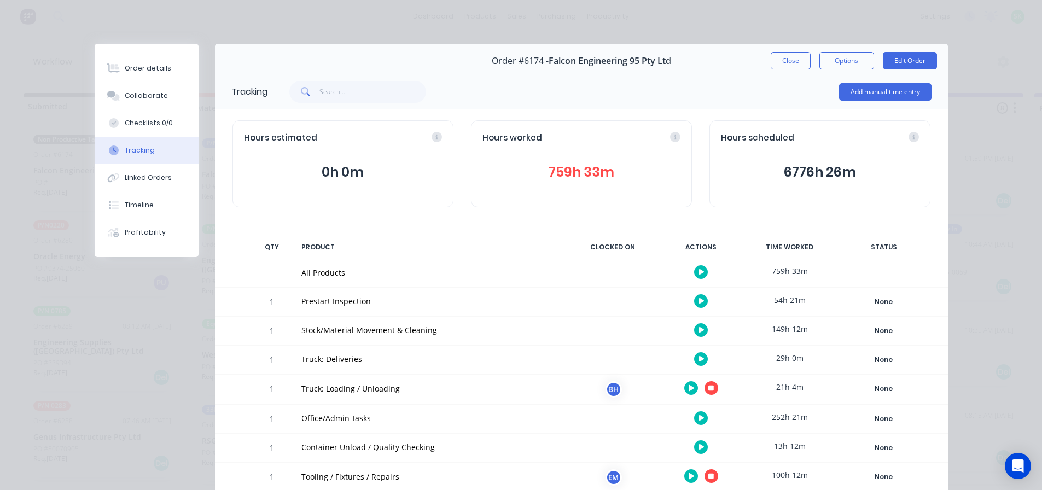
click at [688, 390] on icon "button" at bounding box center [690, 387] width 5 height 7
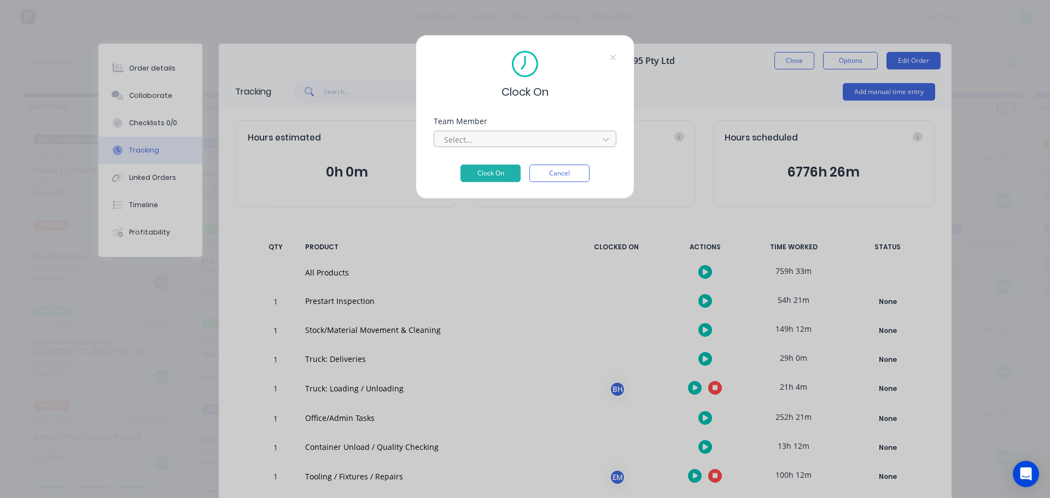
click at [543, 138] on div at bounding box center [518, 140] width 150 height 14
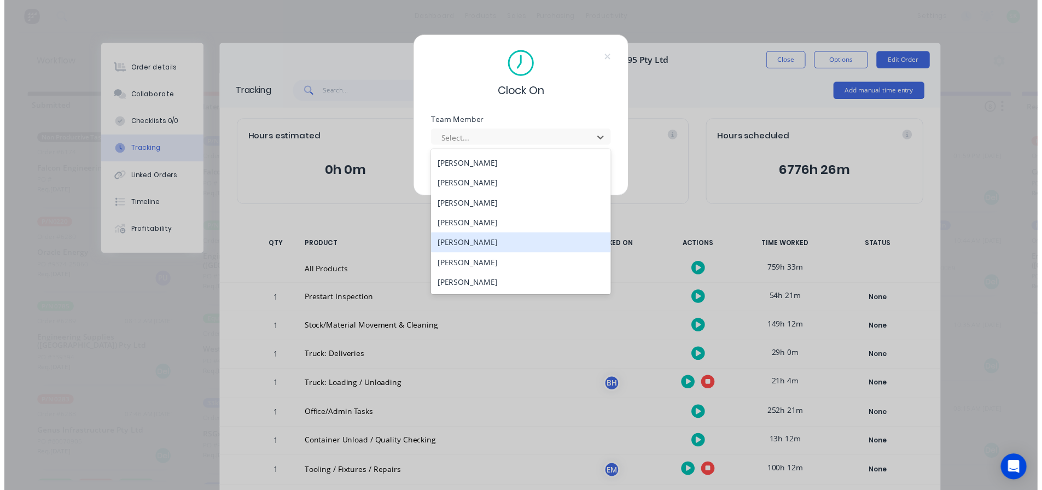
scroll to position [437, 0]
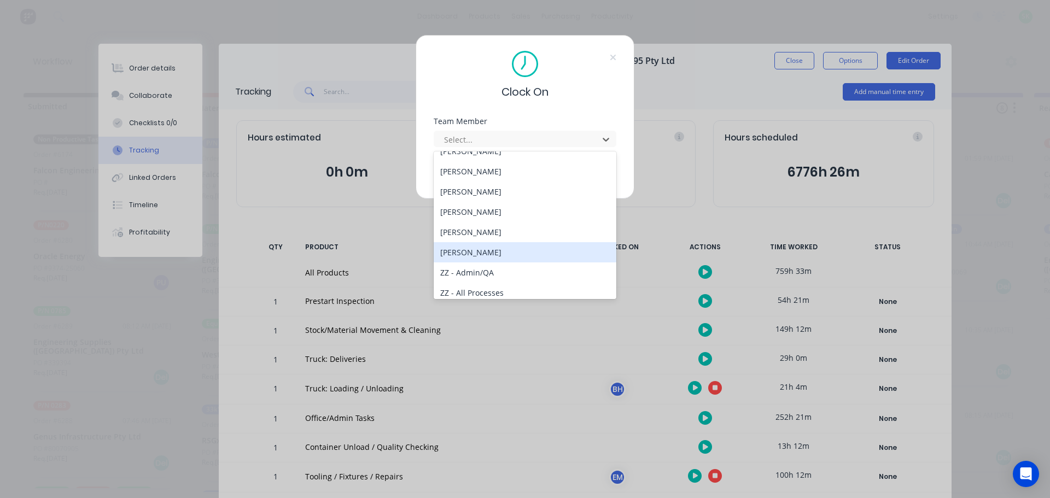
click at [490, 252] on div "[PERSON_NAME]" at bounding box center [525, 252] width 183 height 20
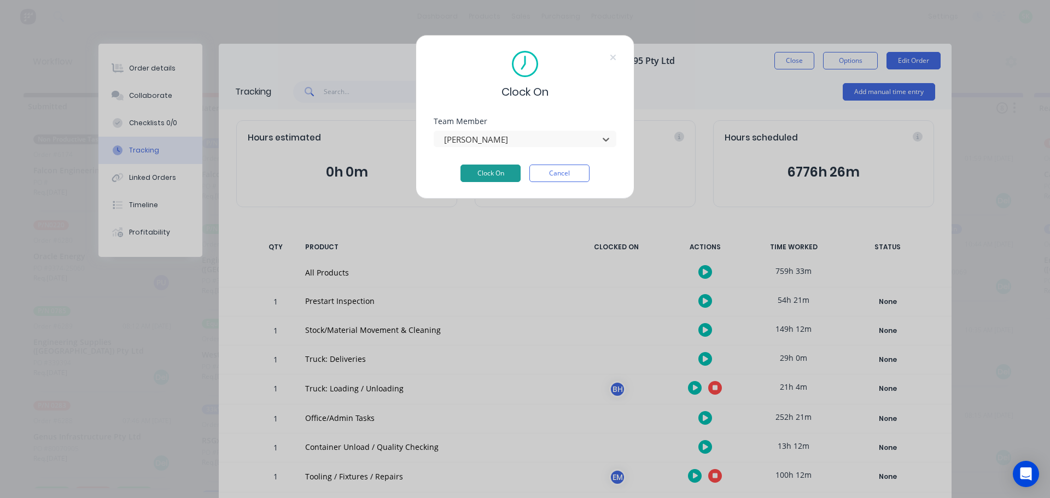
click at [498, 169] on button "Clock On" at bounding box center [490, 173] width 60 height 17
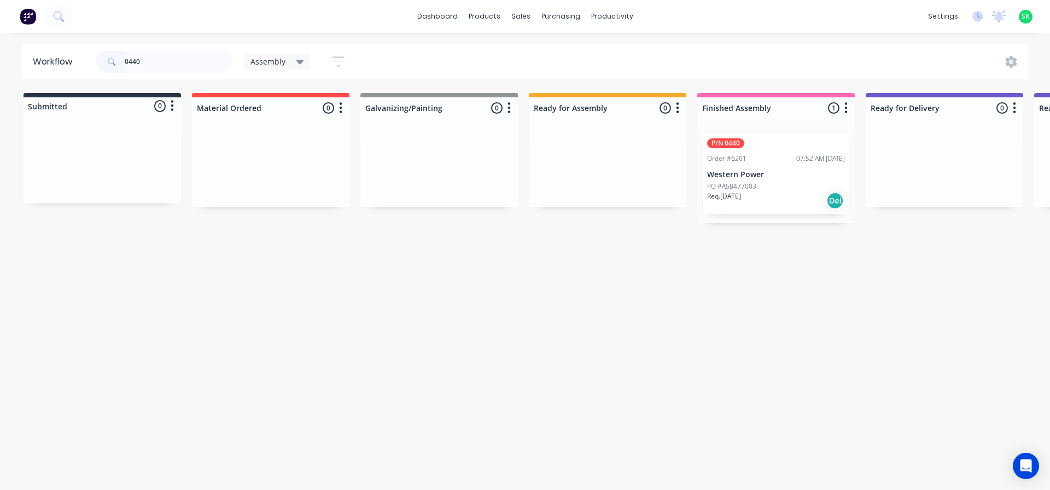
drag, startPoint x: 149, startPoint y: 58, endPoint x: 124, endPoint y: 58, distance: 24.6
click at [124, 58] on div "0440" at bounding box center [164, 62] width 137 height 22
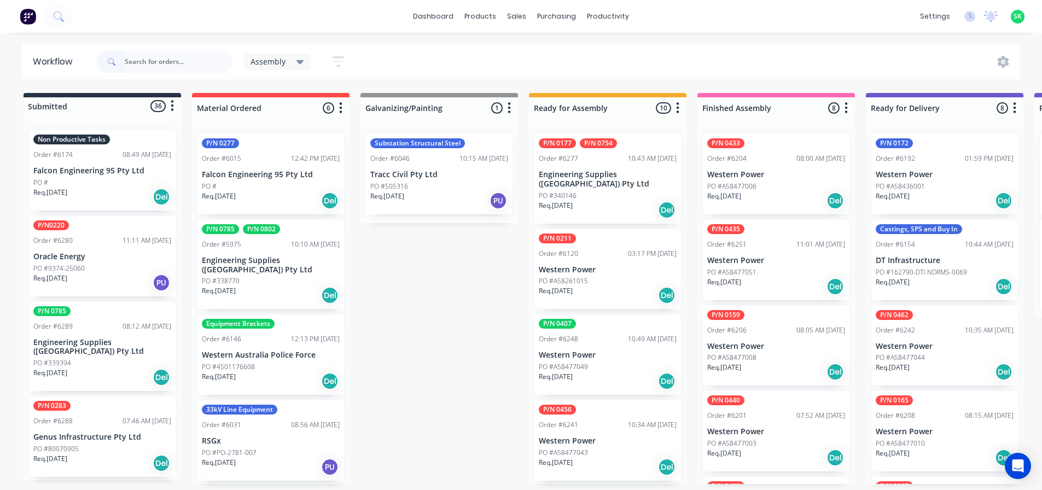
click at [606, 191] on div "PO #340146" at bounding box center [608, 196] width 138 height 10
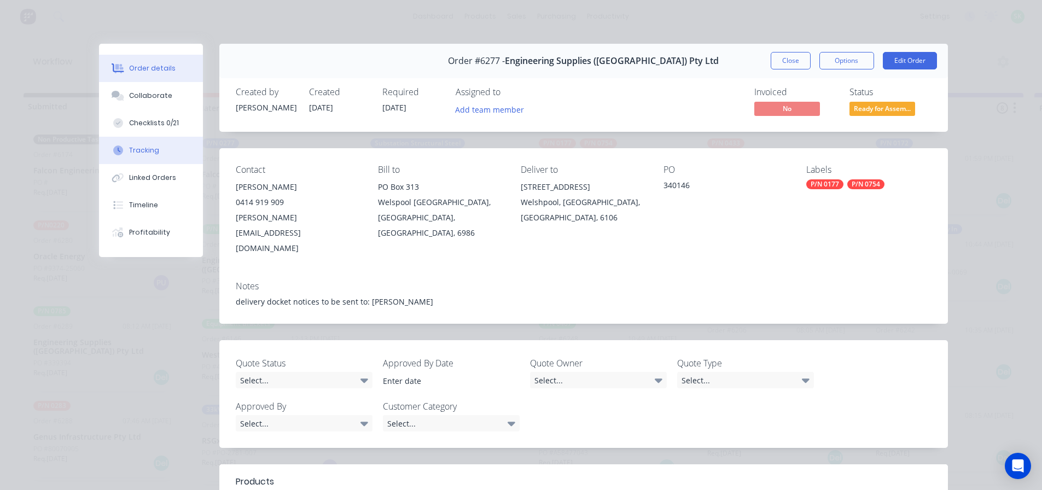
click at [153, 145] on button "Tracking" at bounding box center [151, 150] width 104 height 27
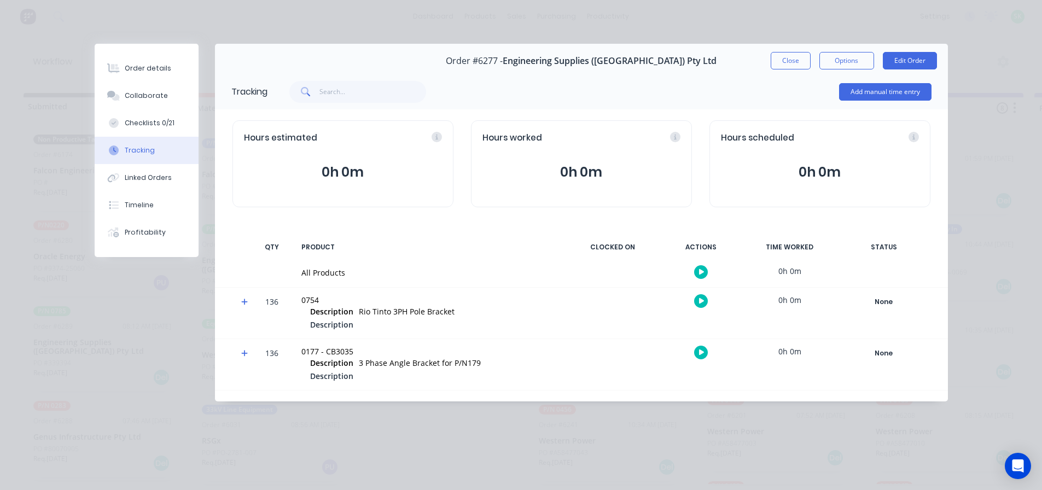
click at [701, 271] on icon "button" at bounding box center [701, 272] width 5 height 6
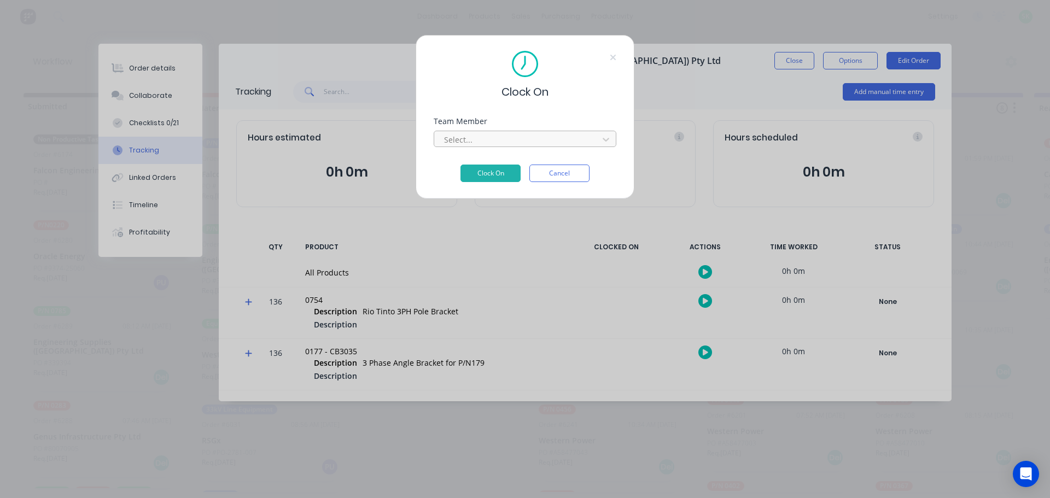
click at [564, 137] on div at bounding box center [518, 140] width 150 height 14
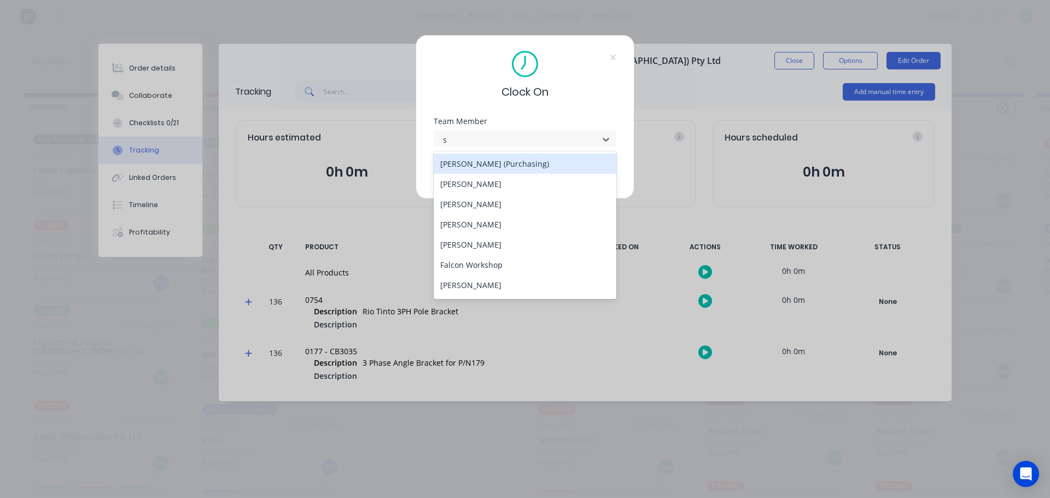
type input "st"
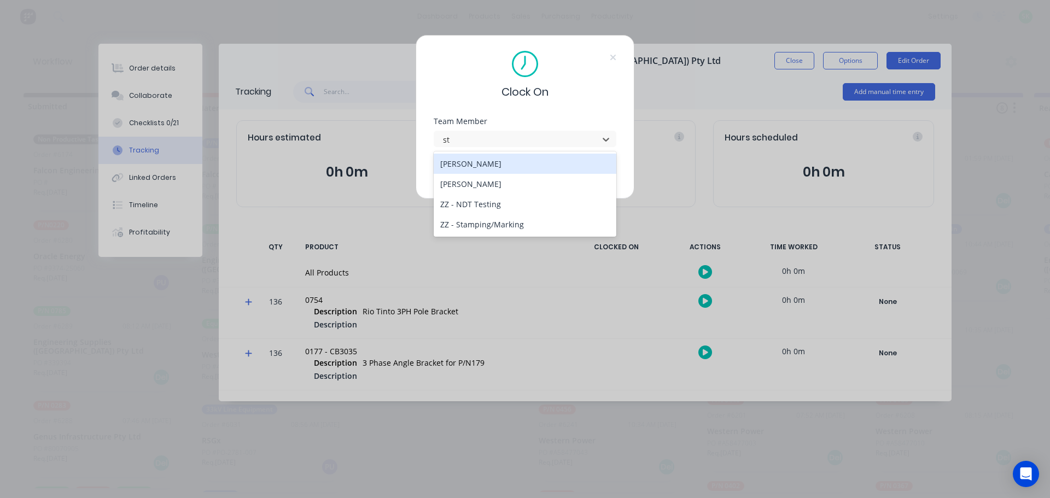
click at [505, 165] on div "[PERSON_NAME]" at bounding box center [525, 164] width 183 height 20
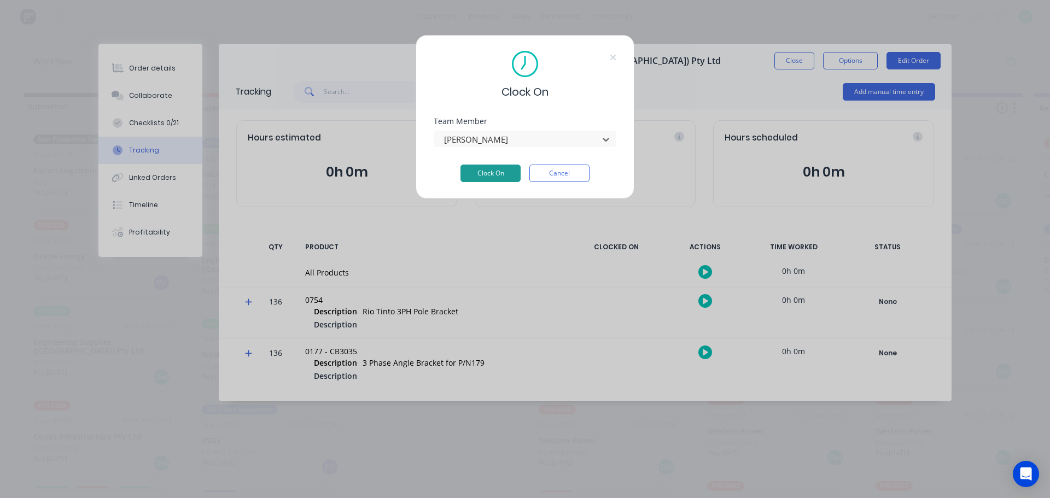
click at [491, 171] on button "Clock On" at bounding box center [490, 173] width 60 height 17
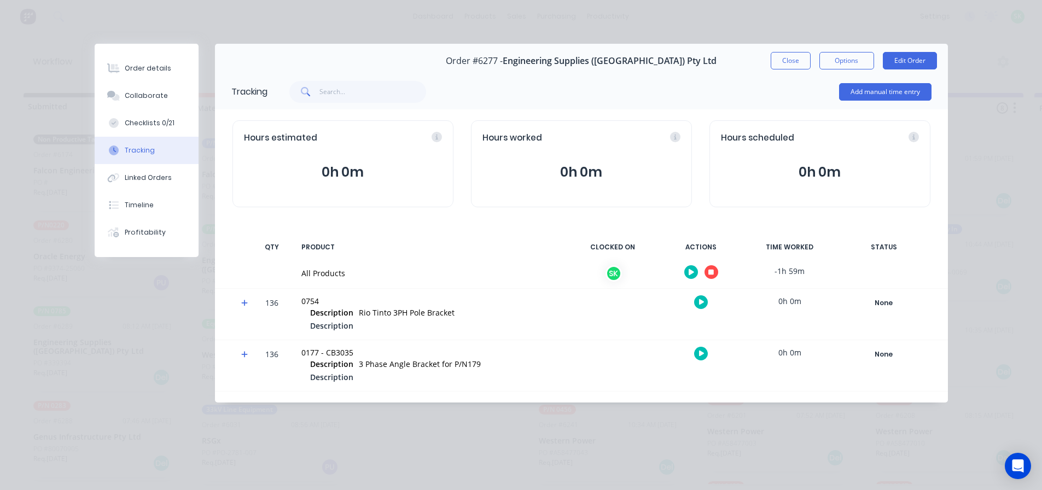
click at [690, 268] on button "button" at bounding box center [691, 272] width 14 height 14
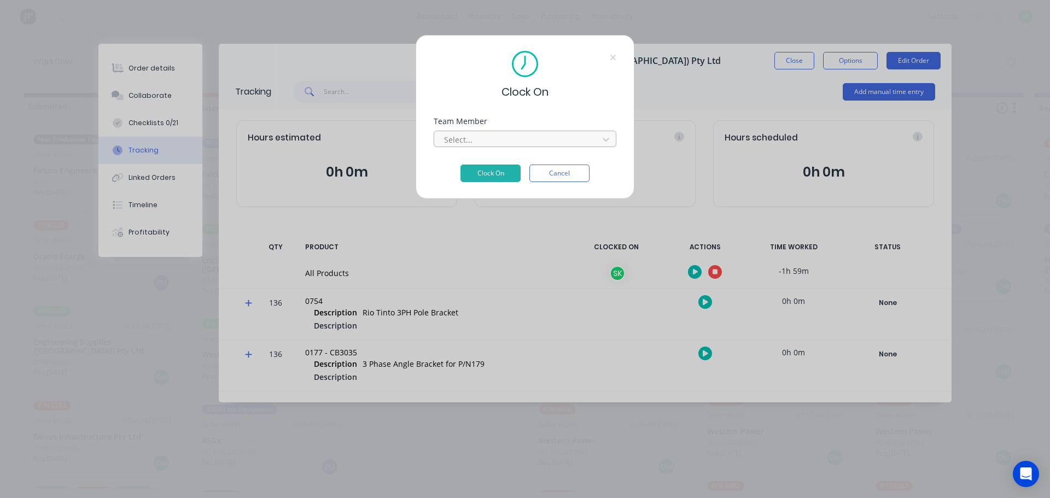
click at [535, 138] on div at bounding box center [518, 140] width 150 height 14
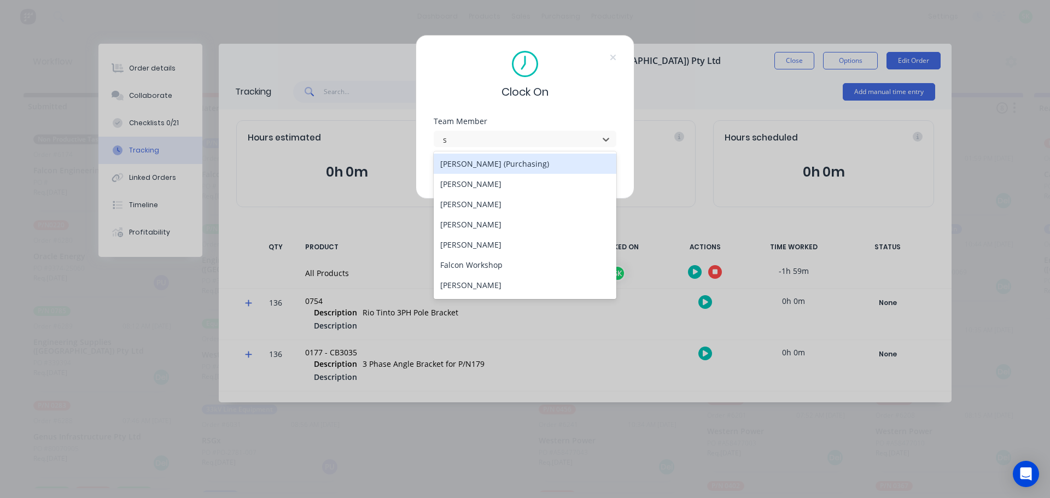
type input "st"
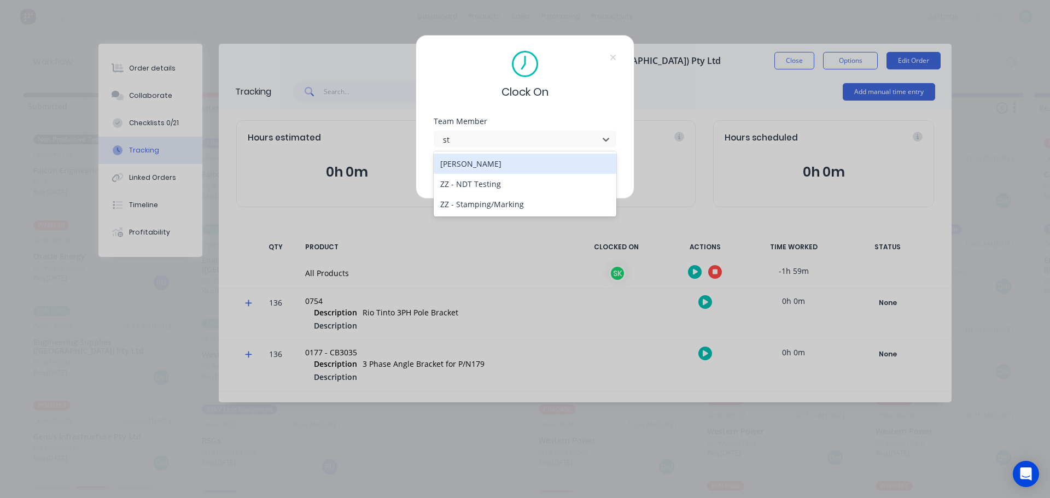
click at [528, 161] on div "[PERSON_NAME]" at bounding box center [525, 164] width 183 height 20
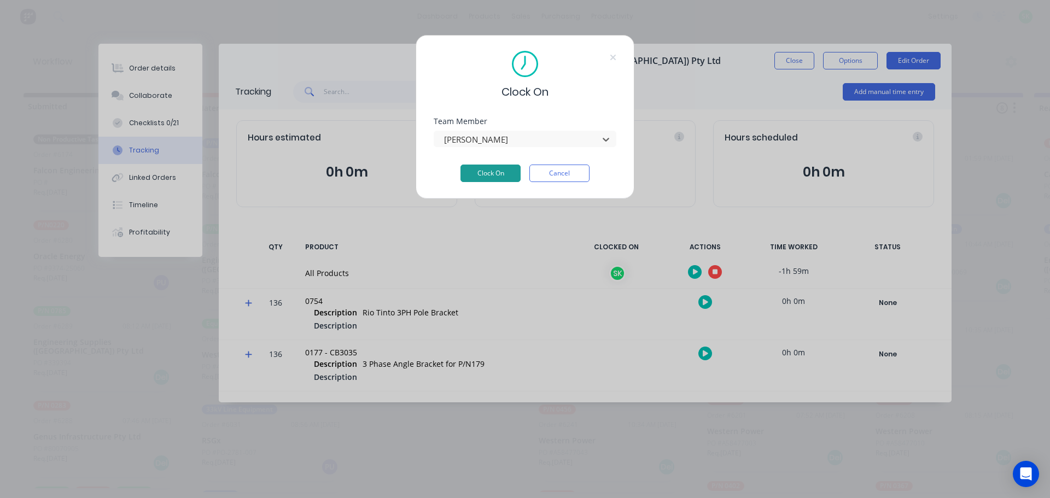
click at [489, 176] on button "Clock On" at bounding box center [490, 173] width 60 height 17
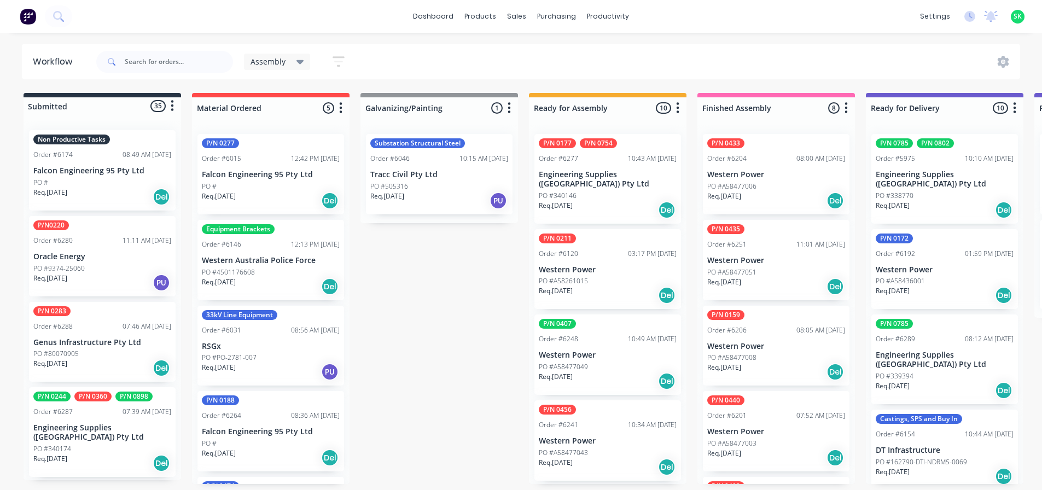
click at [98, 156] on div "Order #6174 08:49 AM 05/08/25" at bounding box center [102, 155] width 138 height 10
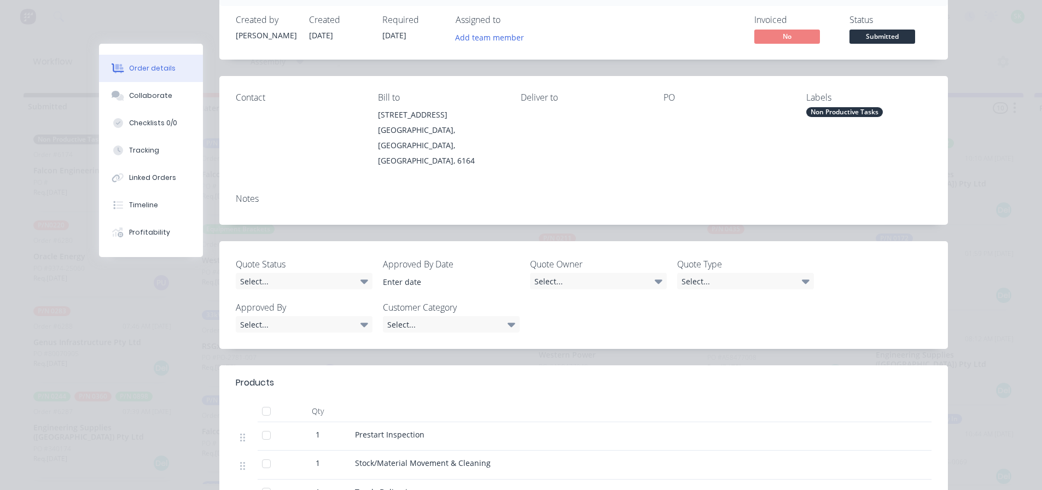
scroll to position [273, 0]
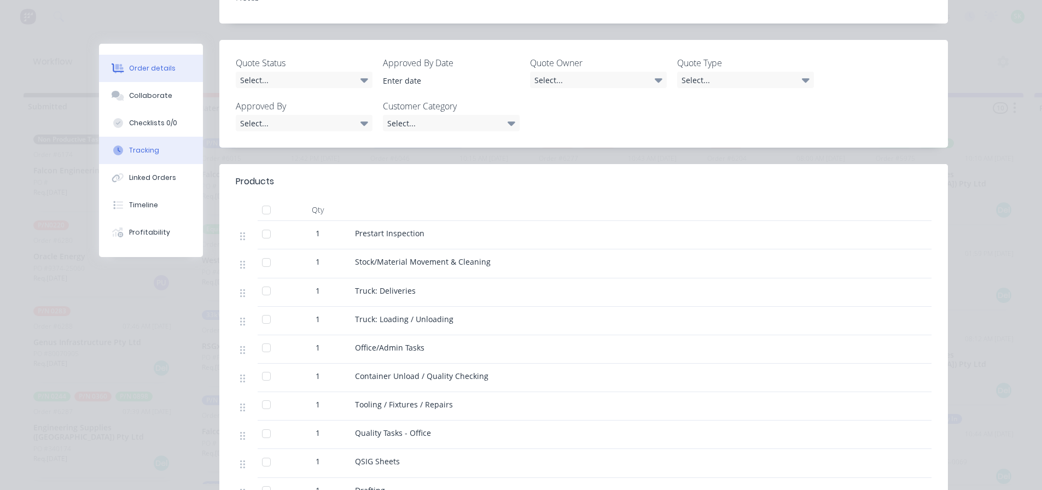
click at [160, 149] on button "Tracking" at bounding box center [151, 150] width 104 height 27
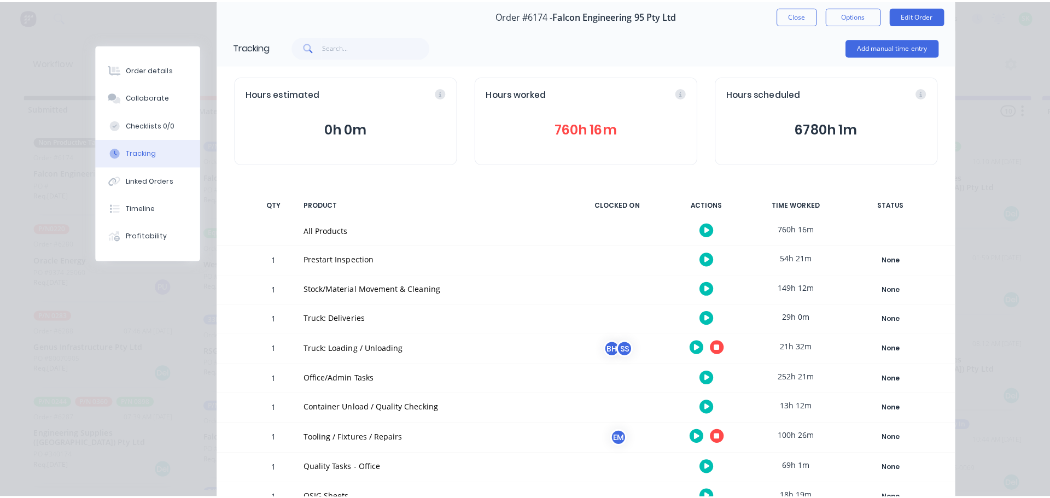
scroll to position [164, 0]
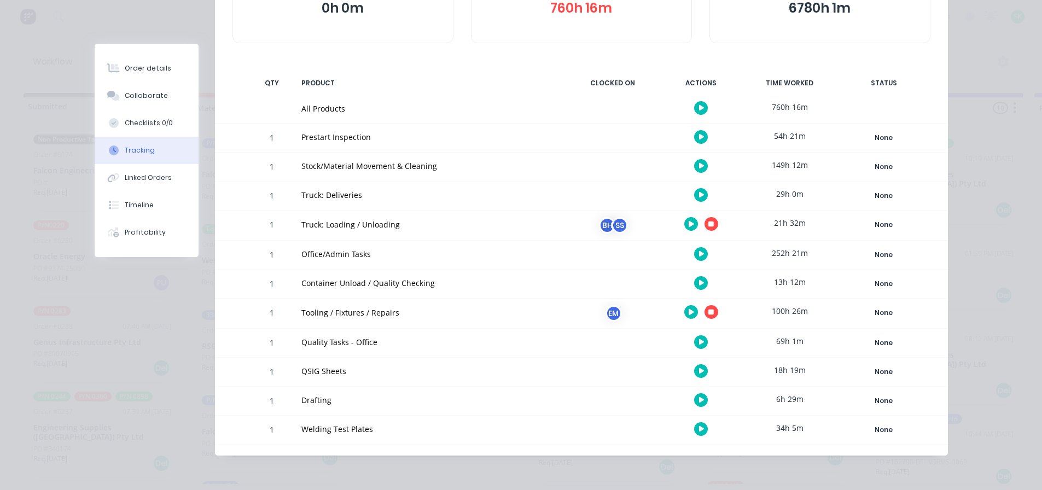
click at [704, 226] on button "button" at bounding box center [711, 224] width 14 height 14
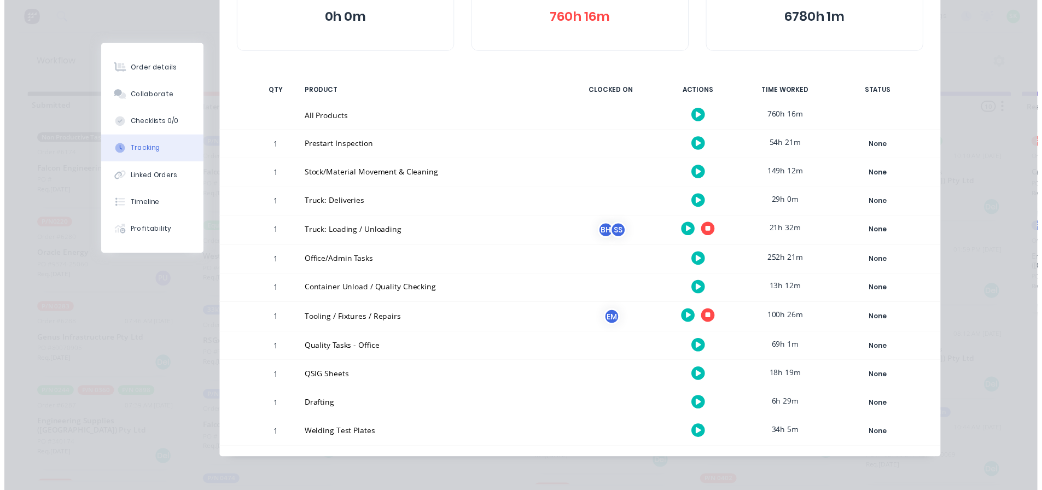
scroll to position [156, 0]
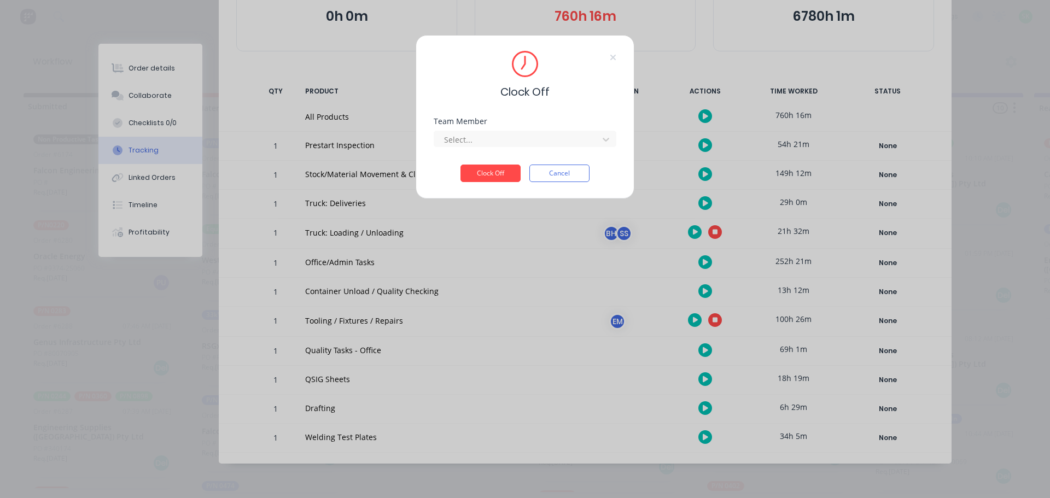
click at [582, 130] on div "Select..." at bounding box center [525, 137] width 183 height 19
click at [579, 133] on div at bounding box center [518, 140] width 150 height 14
click at [475, 189] on div "[PERSON_NAME]" at bounding box center [525, 184] width 183 height 20
click at [483, 171] on button "Clock Off" at bounding box center [490, 173] width 60 height 17
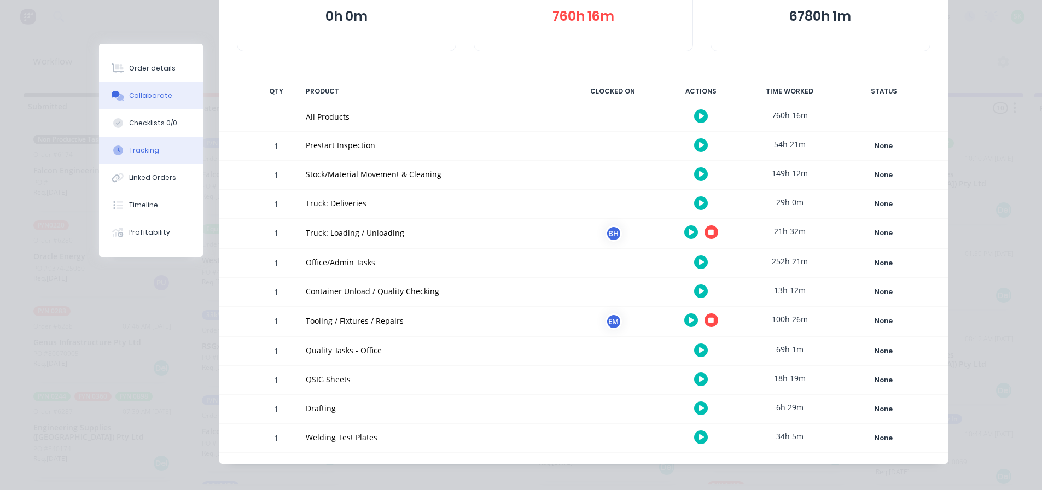
click at [162, 94] on div "Collaborate" at bounding box center [150, 96] width 43 height 10
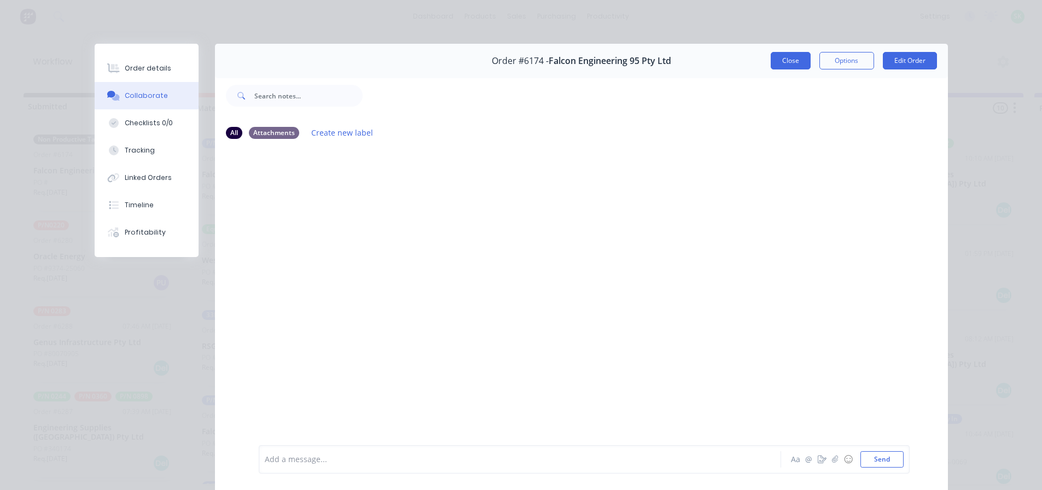
click at [779, 62] on button "Close" at bounding box center [790, 60] width 40 height 17
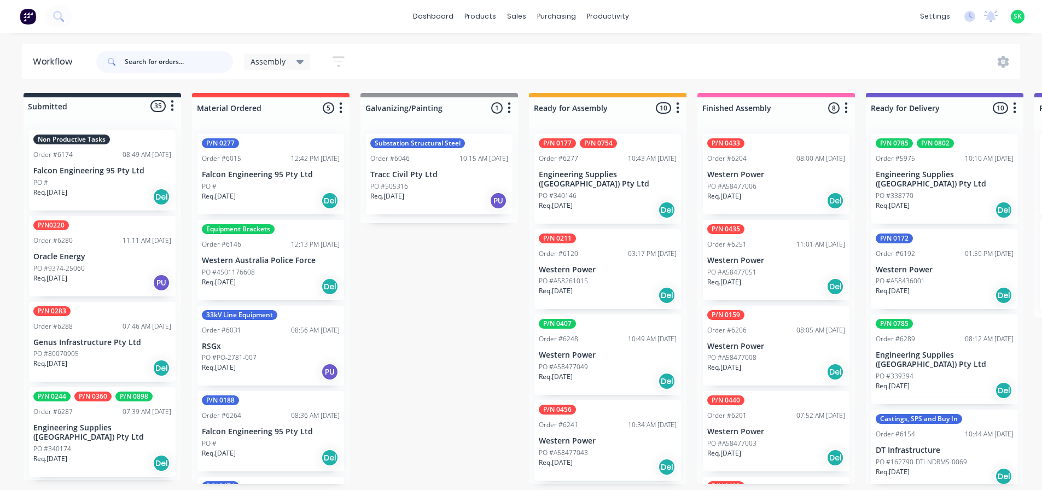
click at [138, 58] on input "text" at bounding box center [179, 62] width 108 height 22
click at [114, 161] on div "Non Productive Tasks Order #6174 08:49 AM [DATE] Falcon Engineering 95 Pty Ltd …" at bounding box center [102, 170] width 147 height 80
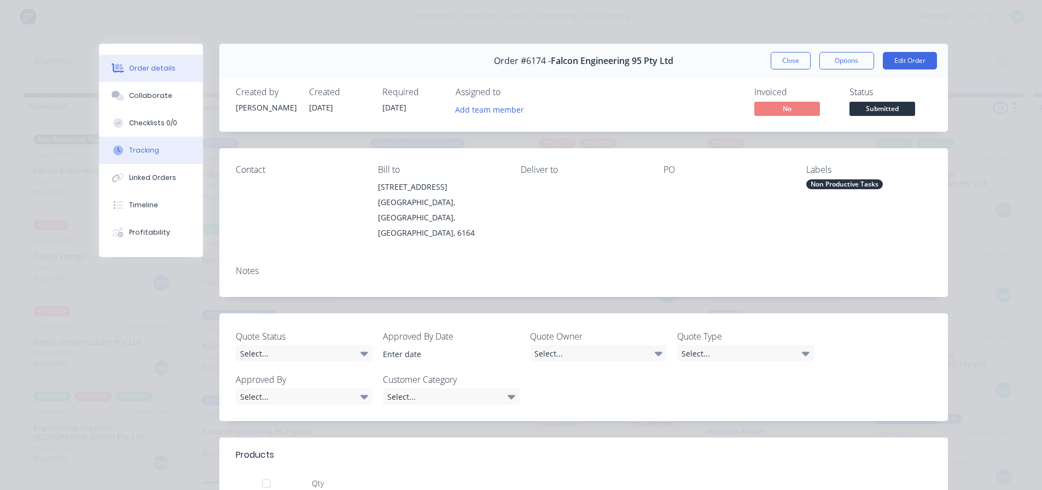
click at [165, 154] on button "Tracking" at bounding box center [151, 150] width 104 height 27
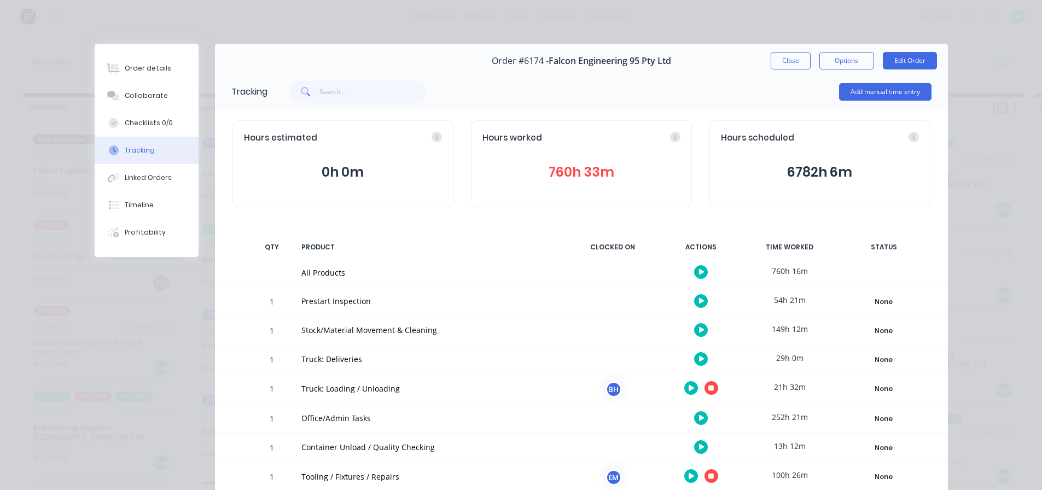
scroll to position [109, 0]
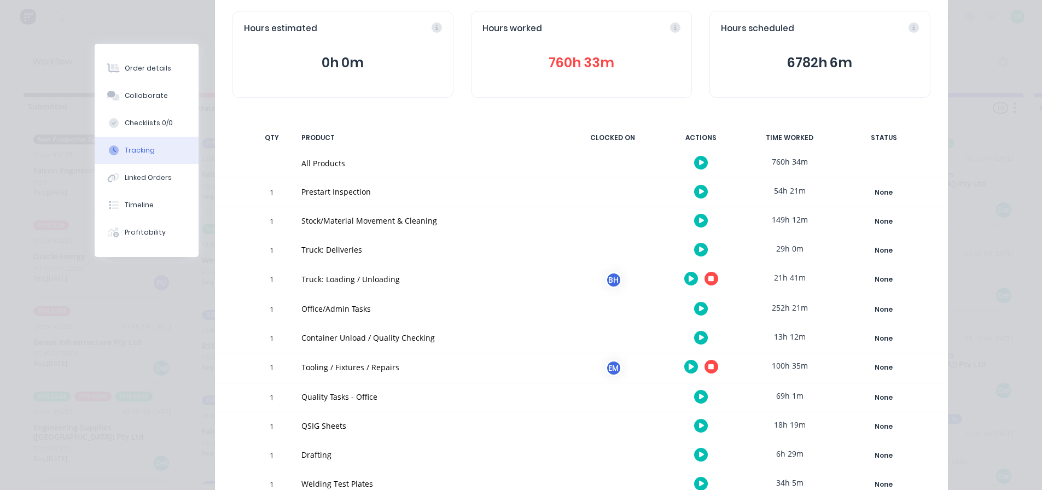
click at [699, 309] on icon "button" at bounding box center [701, 309] width 5 height 6
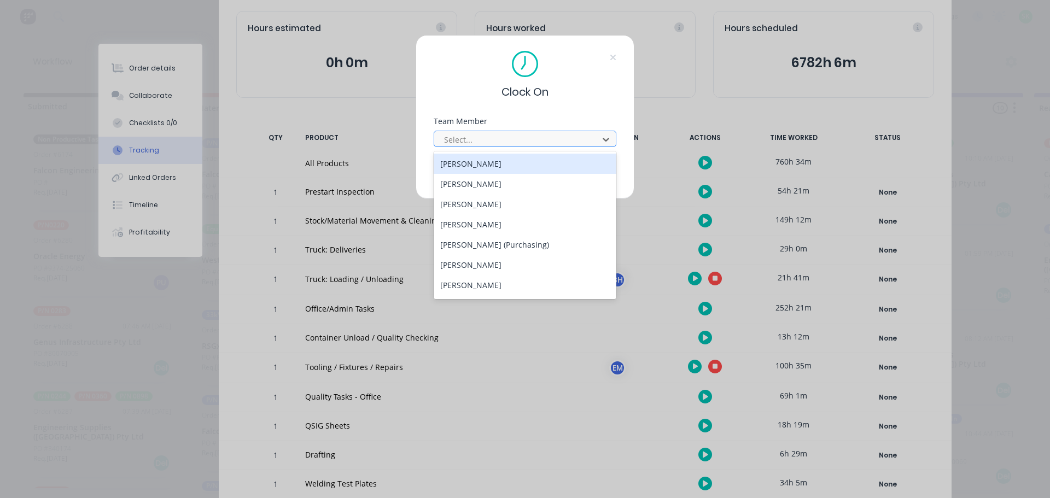
click at [504, 138] on div at bounding box center [518, 140] width 150 height 14
type input "st"
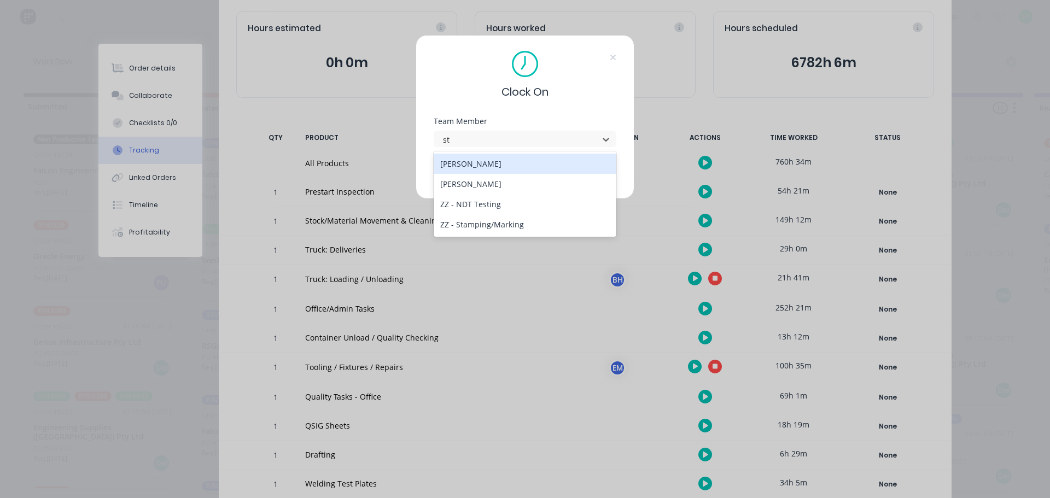
click at [491, 168] on div "[PERSON_NAME]" at bounding box center [525, 164] width 183 height 20
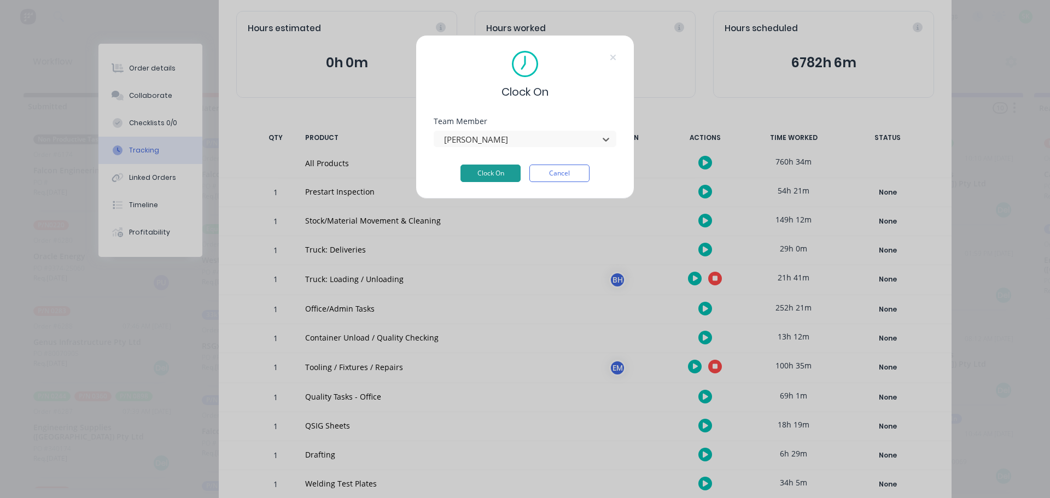
click at [482, 170] on button "Clock On" at bounding box center [490, 173] width 60 height 17
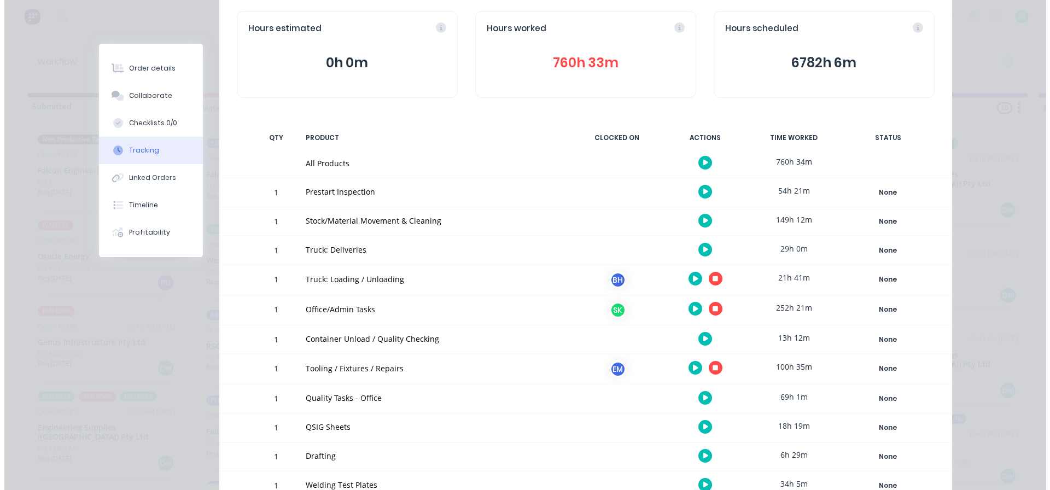
scroll to position [0, 0]
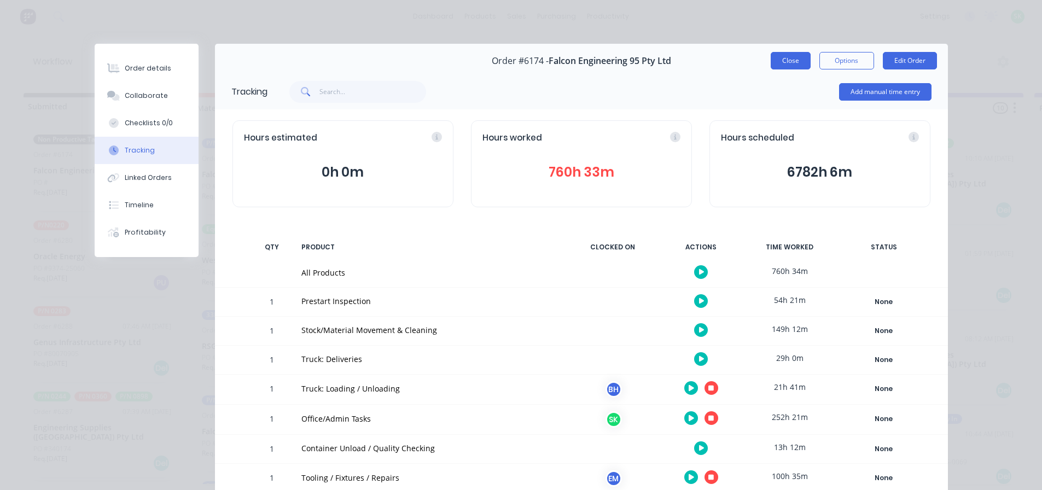
click at [773, 64] on button "Close" at bounding box center [790, 60] width 40 height 17
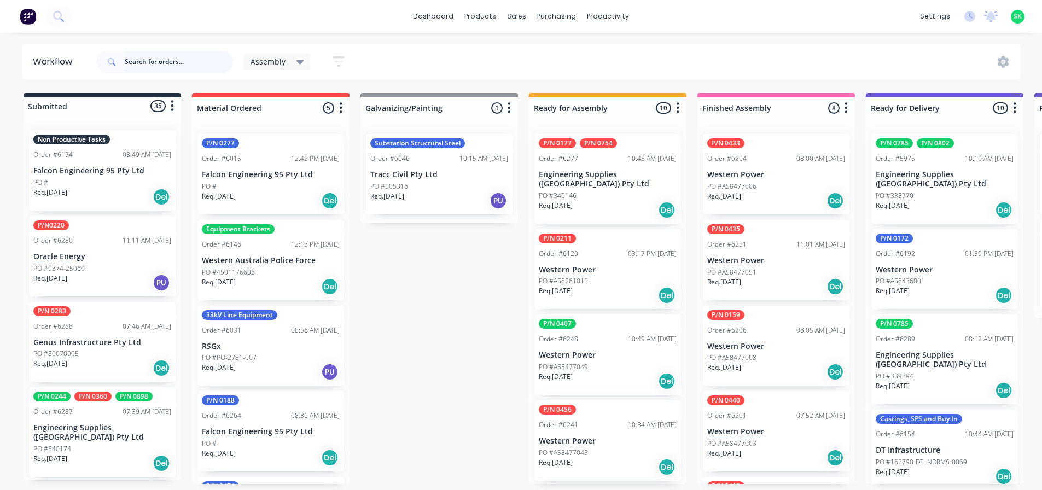
click at [157, 59] on input "text" at bounding box center [179, 62] width 108 height 22
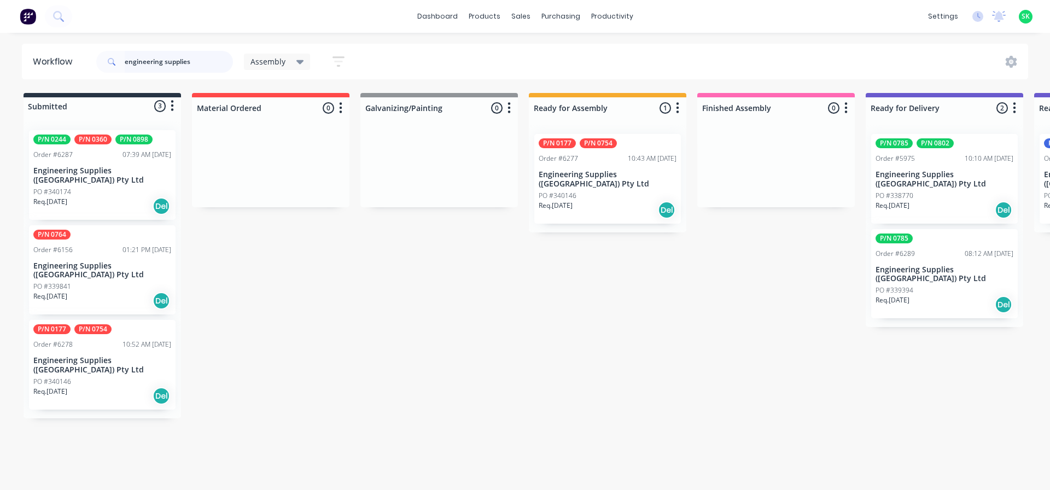
type input "engineering supplies"
click at [106, 356] on p "Engineering Supplies ([GEOGRAPHIC_DATA]) Pty Ltd" at bounding box center [102, 365] width 138 height 19
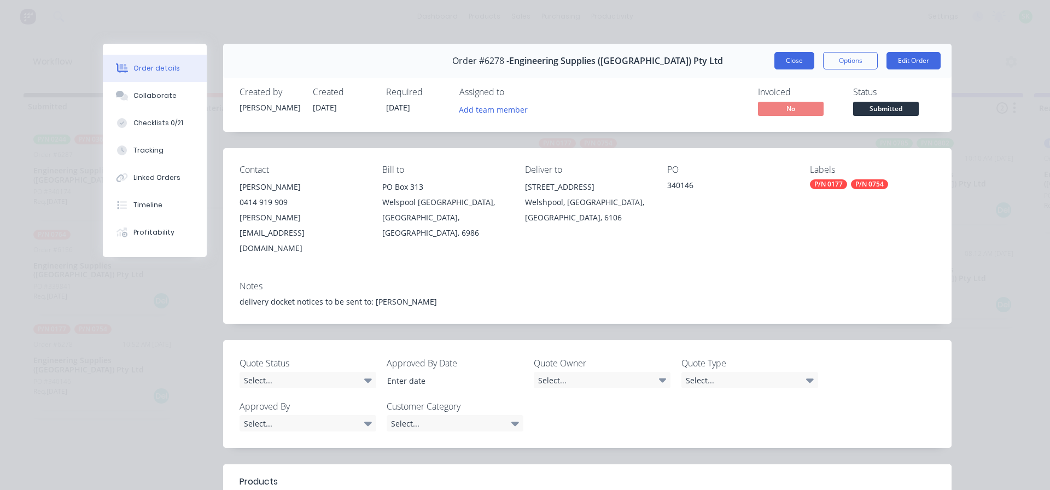
click at [805, 59] on button "Close" at bounding box center [794, 60] width 40 height 17
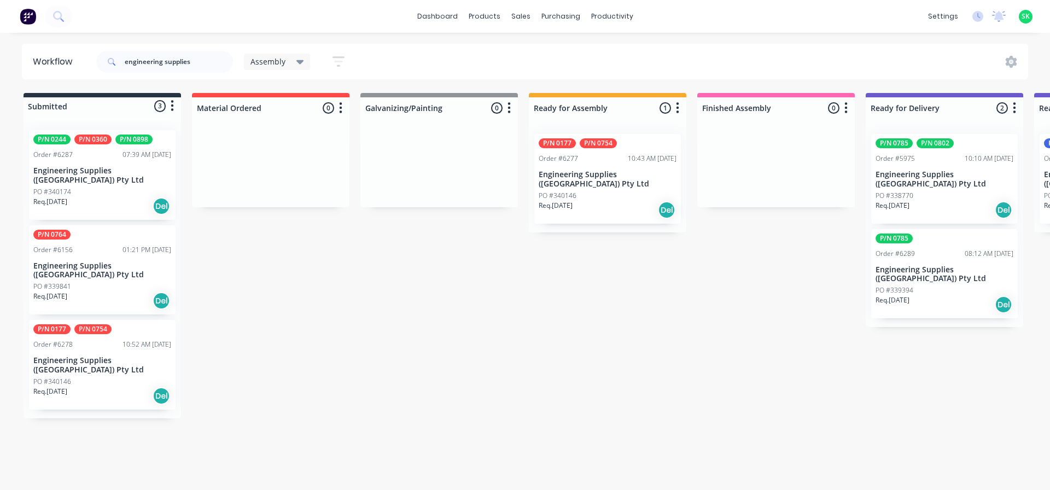
click at [616, 163] on div "P/N 0177 P/N 0754 Order #6277 10:43 AM [DATE] Engineering Supplies ([GEOGRAPHIC…" at bounding box center [607, 179] width 147 height 90
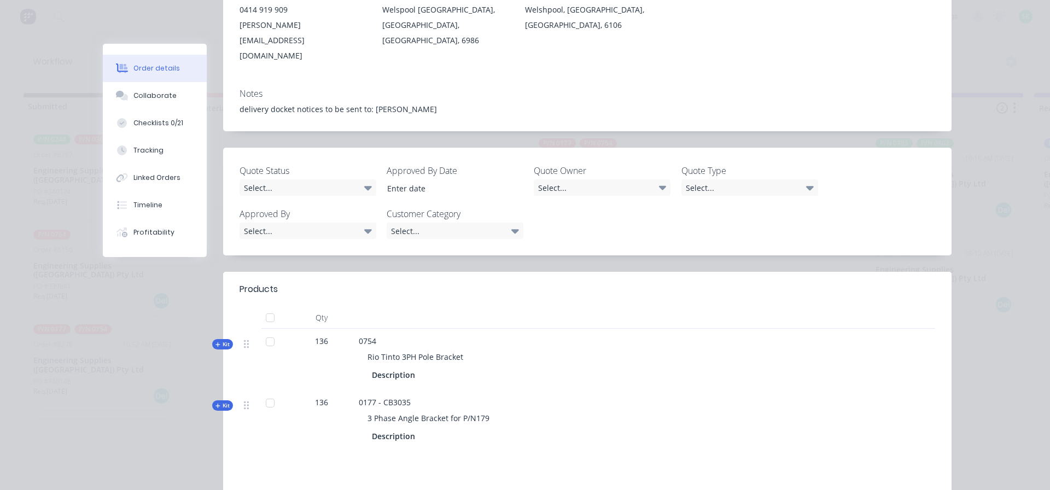
scroll to position [219, 0]
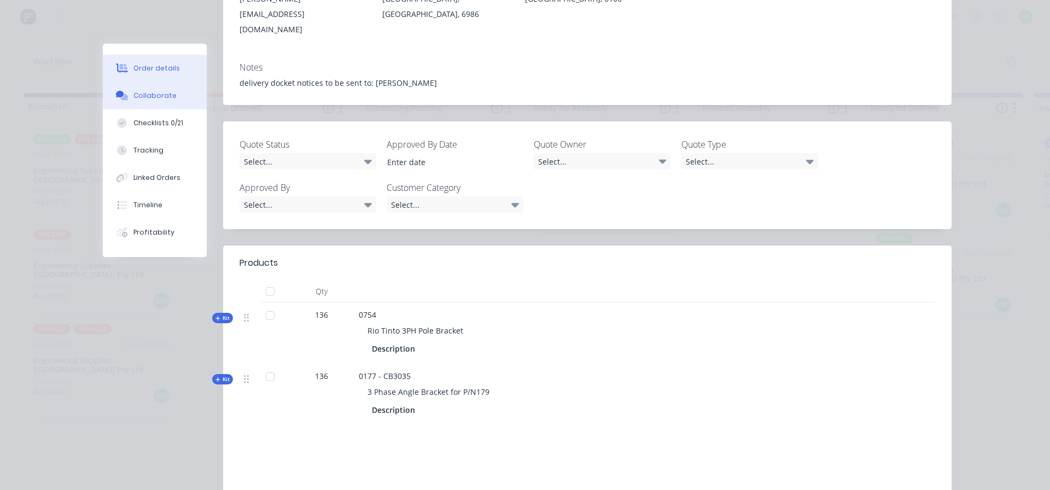
click at [157, 95] on div "Collaborate" at bounding box center [154, 96] width 43 height 10
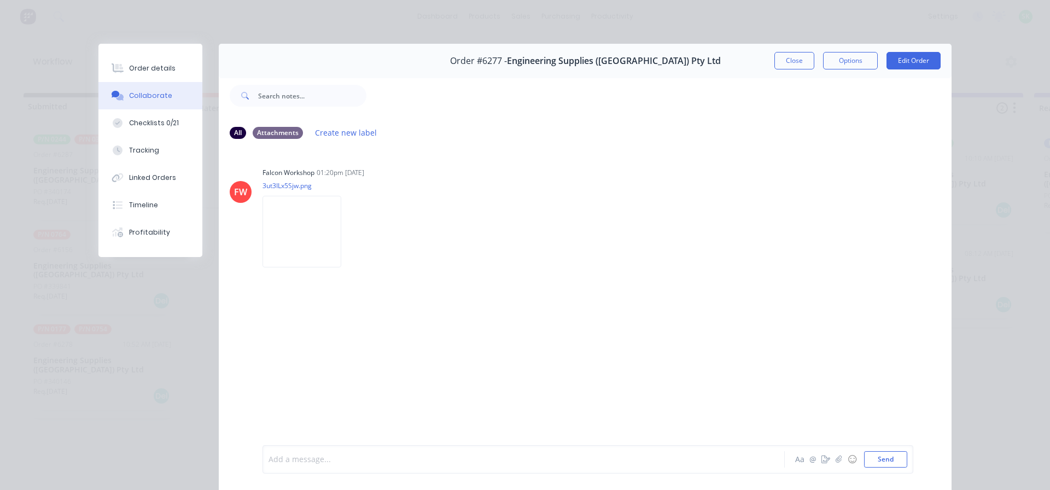
click at [309, 458] on div at bounding box center [508, 459] width 478 height 11
click at [274, 462] on span "pn 177 x 136 packed." at bounding box center [307, 459] width 77 height 10
click at [353, 462] on div "pn: 177 x 136 packed." at bounding box center [508, 459] width 478 height 11
click at [783, 57] on button "Close" at bounding box center [794, 60] width 40 height 17
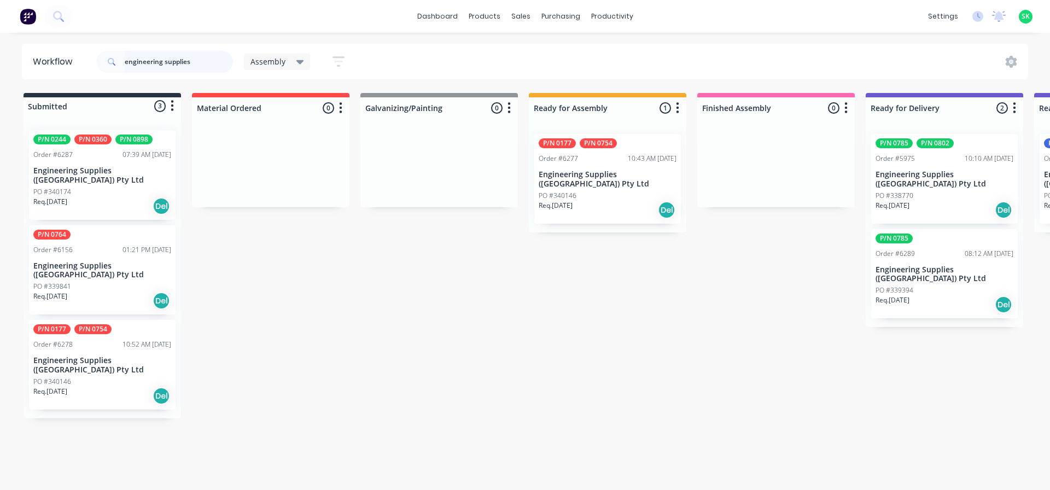
drag, startPoint x: 197, startPoint y: 62, endPoint x: 26, endPoint y: 67, distance: 171.2
click at [26, 67] on header "Workflow engineering supplies Assembly Save new view None edit Assembly (Defaul…" at bounding box center [525, 62] width 1007 height 36
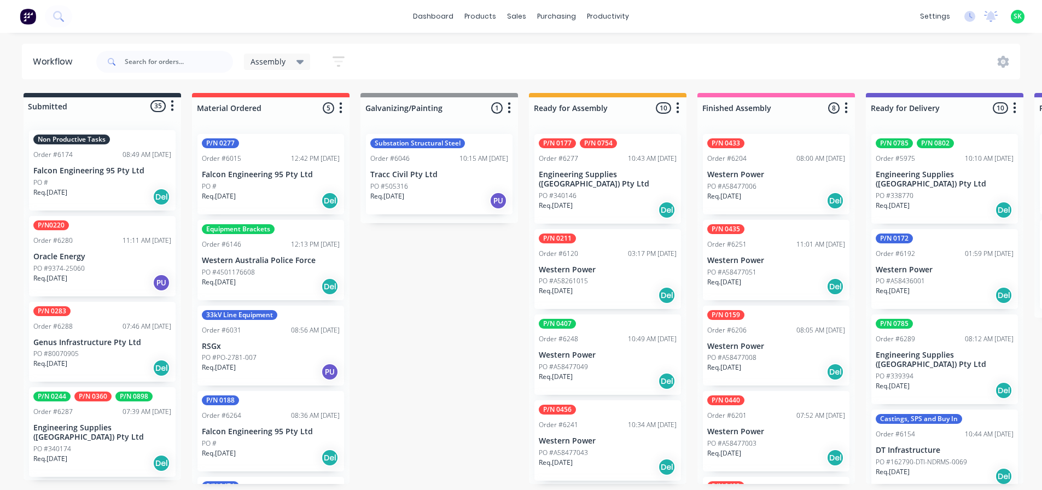
click at [85, 162] on div "Non Productive Tasks Order #6174 08:49 AM [DATE] Falcon Engineering 95 Pty Ltd …" at bounding box center [102, 170] width 147 height 80
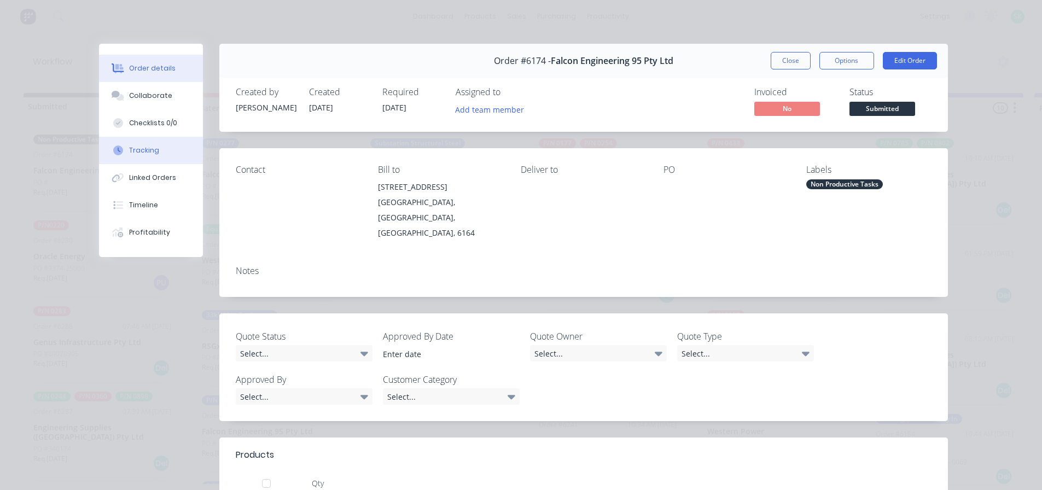
click at [124, 156] on button "Tracking" at bounding box center [151, 150] width 104 height 27
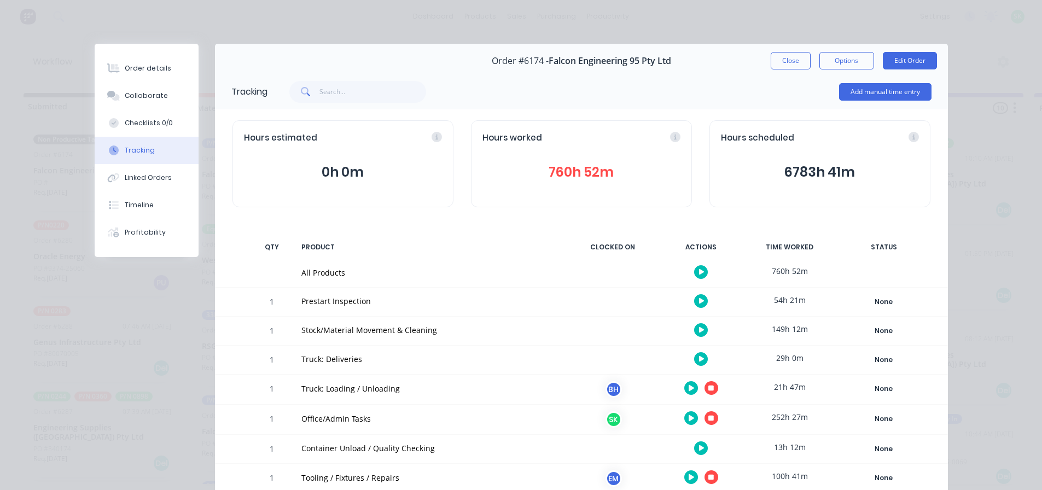
click at [698, 325] on button "button" at bounding box center [701, 330] width 14 height 14
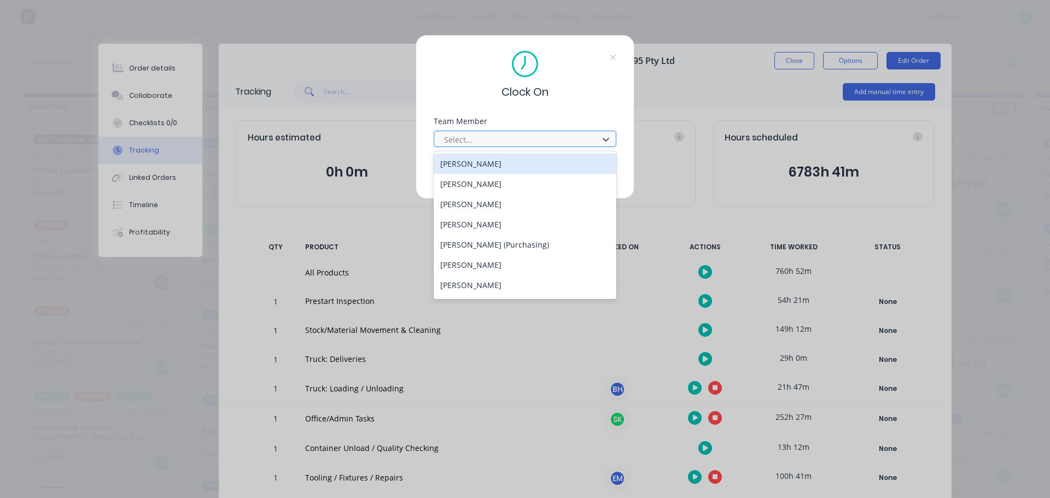
click at [528, 139] on div at bounding box center [518, 140] width 150 height 14
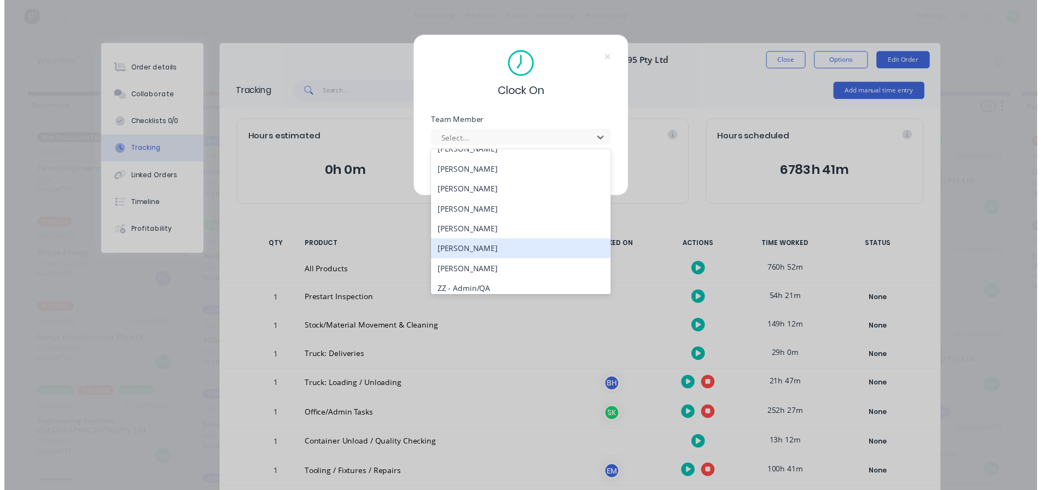
scroll to position [492, 0]
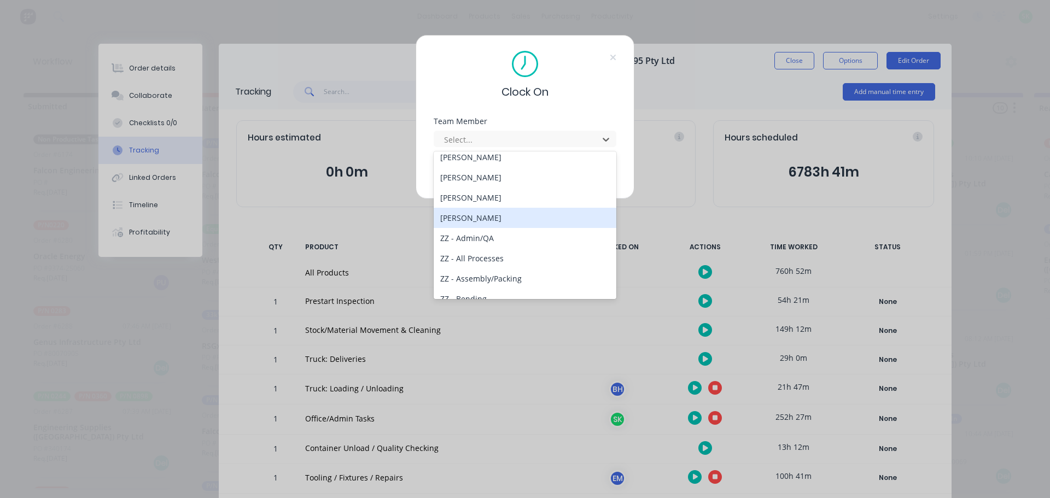
click at [472, 212] on div "[PERSON_NAME]" at bounding box center [525, 218] width 183 height 20
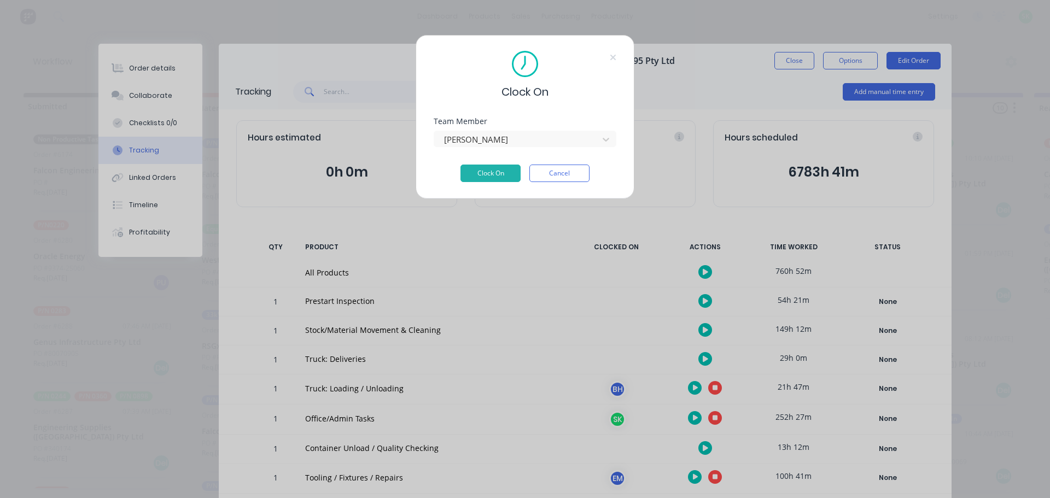
click at [475, 163] on div "Team Member Stuart Simm" at bounding box center [525, 141] width 183 height 47
click at [478, 171] on button "Clock On" at bounding box center [490, 173] width 60 height 17
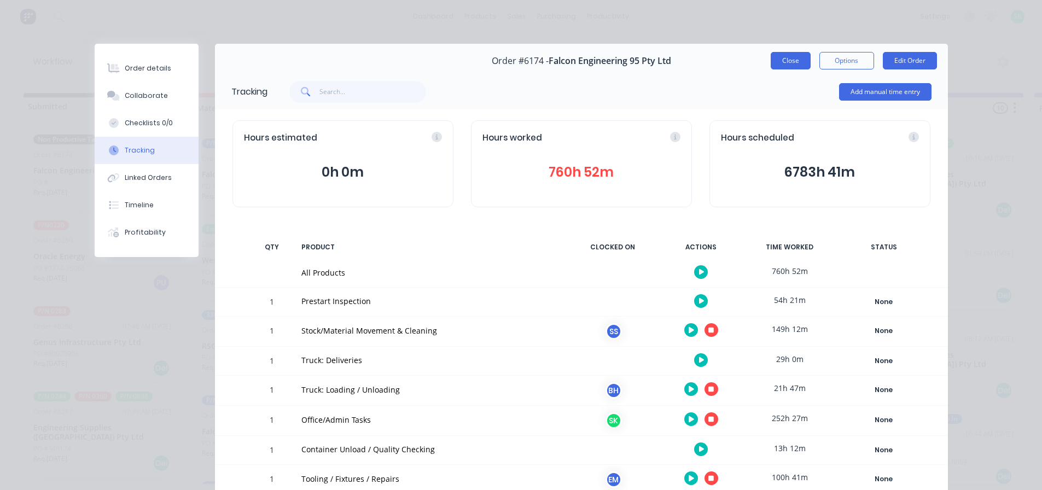
click at [772, 60] on button "Close" at bounding box center [790, 60] width 40 height 17
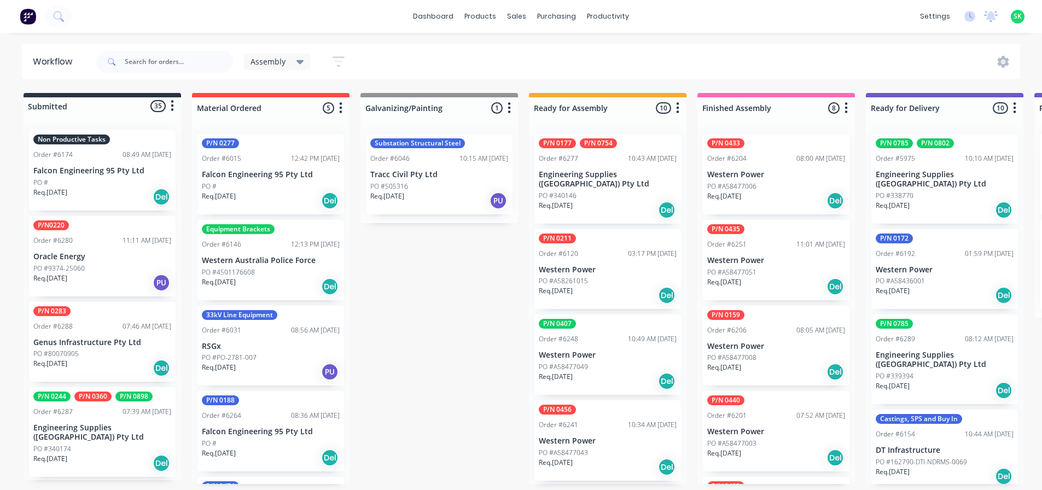
click at [112, 170] on p "Falcon Engineering 95 Pty Ltd" at bounding box center [102, 170] width 138 height 9
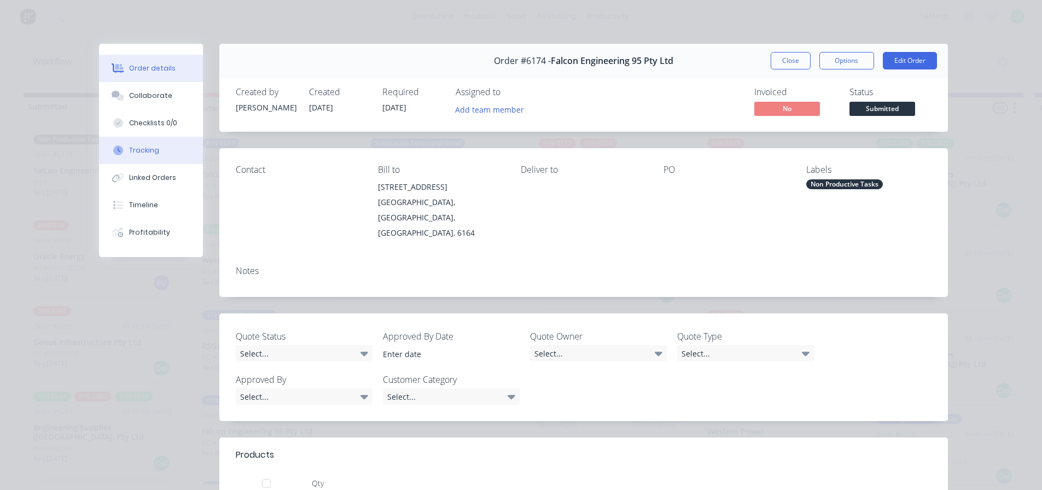
click at [146, 153] on div "Tracking" at bounding box center [144, 150] width 30 height 10
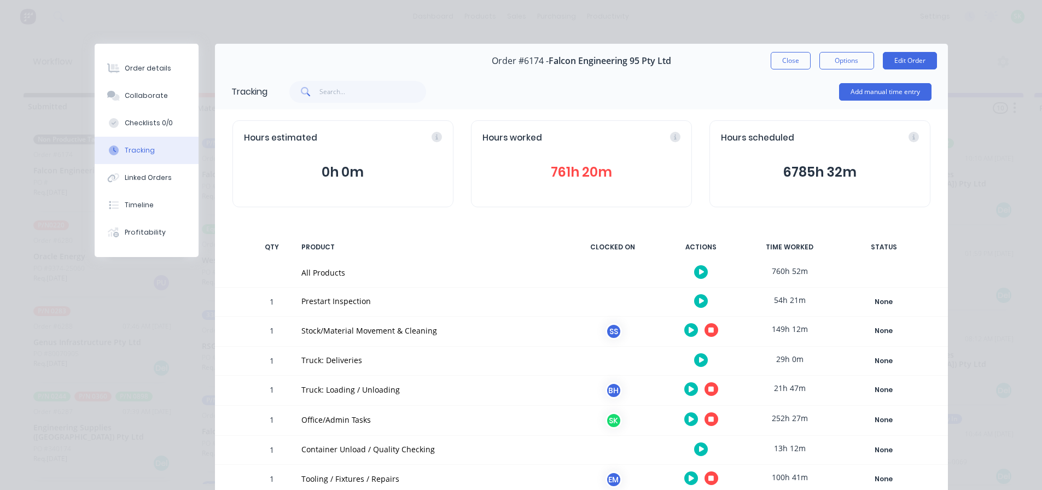
click at [709, 329] on icon "button" at bounding box center [710, 330] width 5 height 5
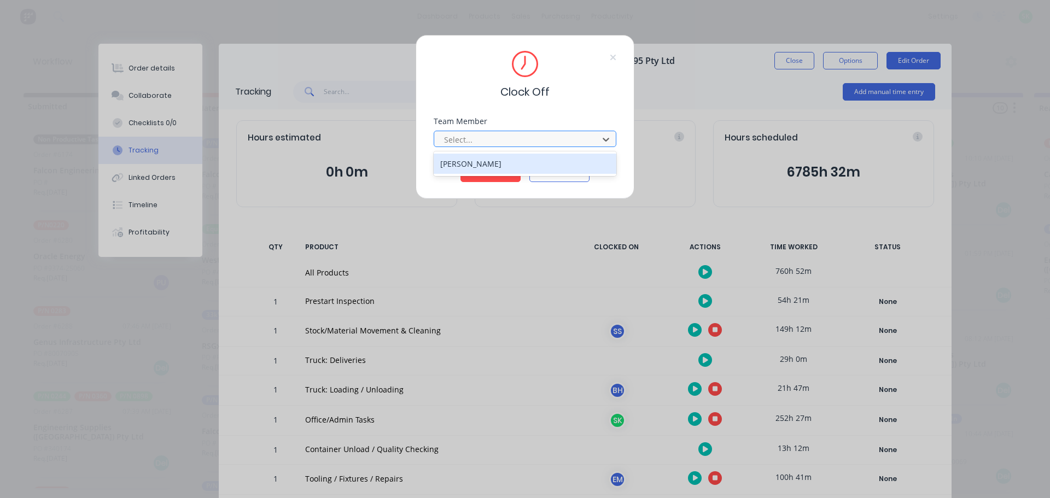
click at [545, 145] on div at bounding box center [518, 140] width 150 height 14
click at [516, 161] on div "[PERSON_NAME]" at bounding box center [525, 164] width 183 height 20
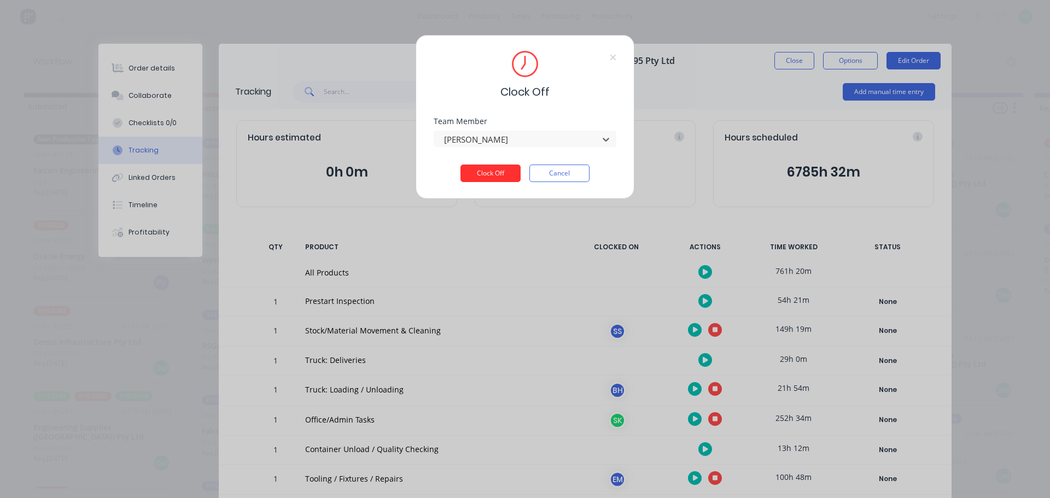
click at [509, 175] on button "Clock Off" at bounding box center [490, 173] width 60 height 17
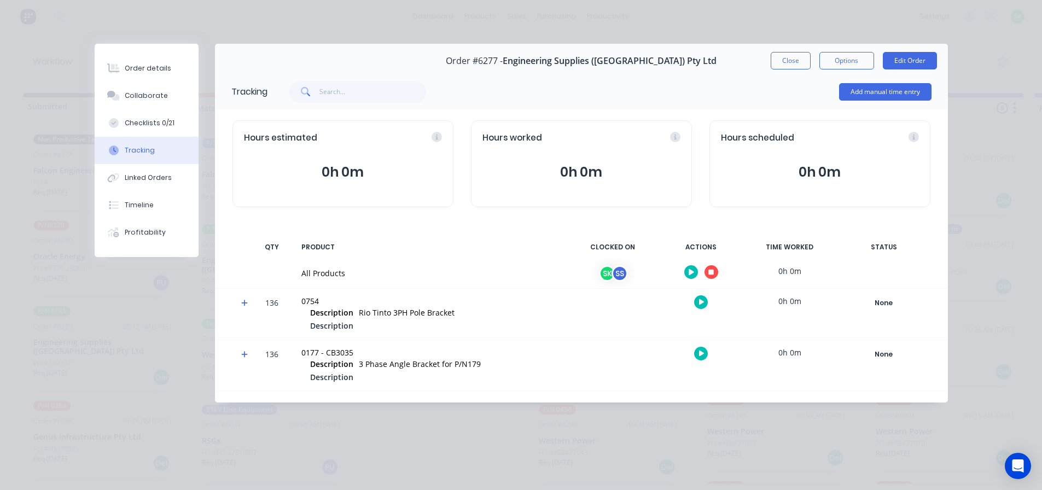
click at [712, 275] on icon "button" at bounding box center [710, 271] width 5 height 7
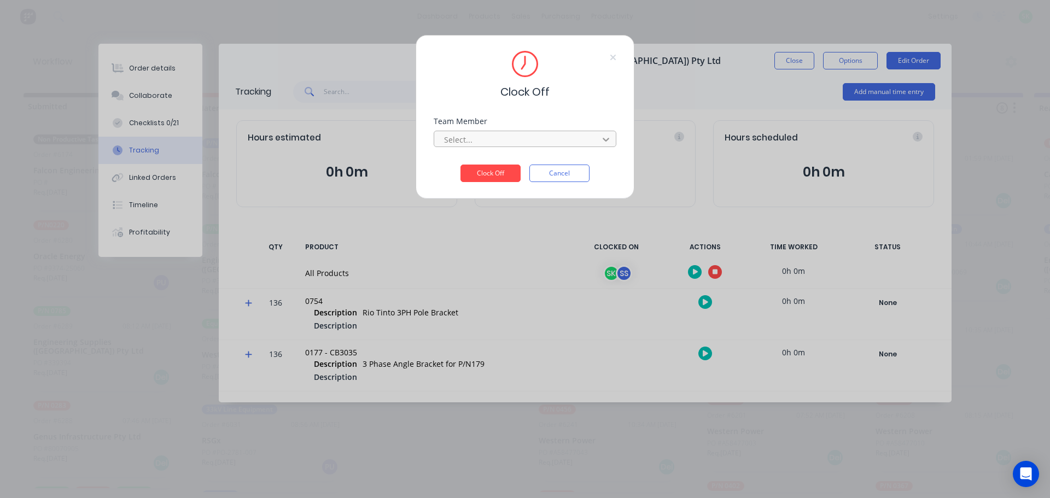
click at [603, 142] on icon at bounding box center [605, 139] width 11 height 11
click at [566, 157] on div "[PERSON_NAME]" at bounding box center [525, 164] width 183 height 20
click at [509, 170] on button "Clock Off" at bounding box center [490, 173] width 60 height 17
